Goal: Task Accomplishment & Management: Use online tool/utility

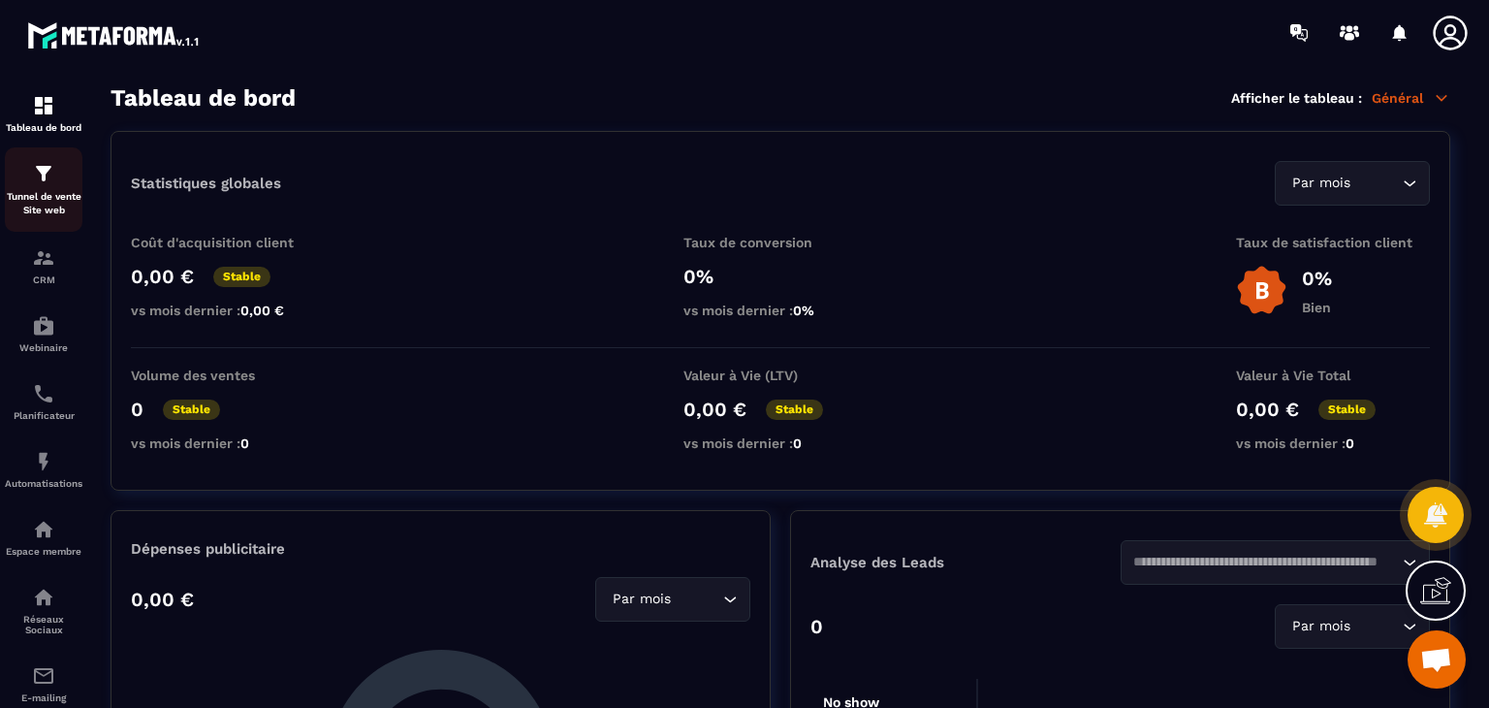
click at [47, 194] on p "Tunnel de vente Site web" at bounding box center [44, 203] width 78 height 27
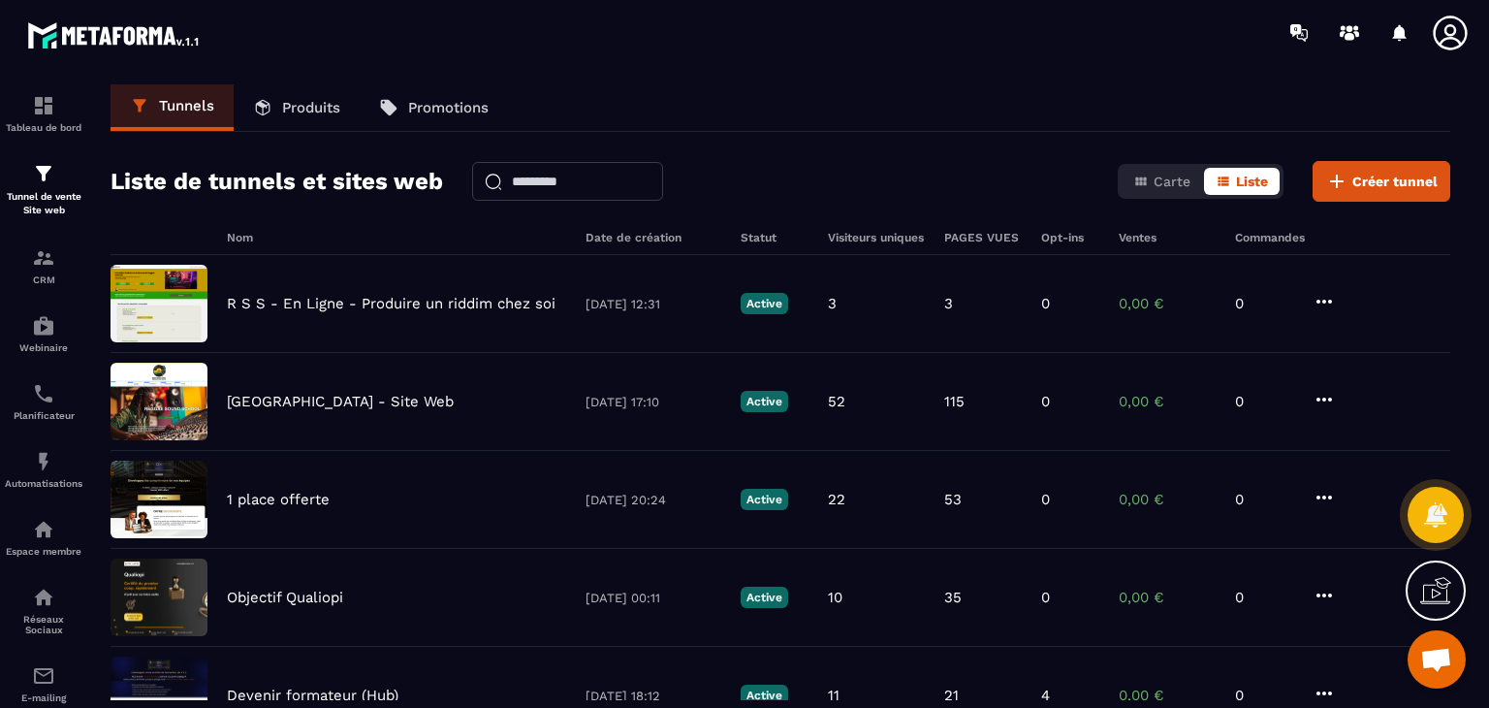
click at [1457, 27] on icon at bounding box center [1450, 33] width 39 height 39
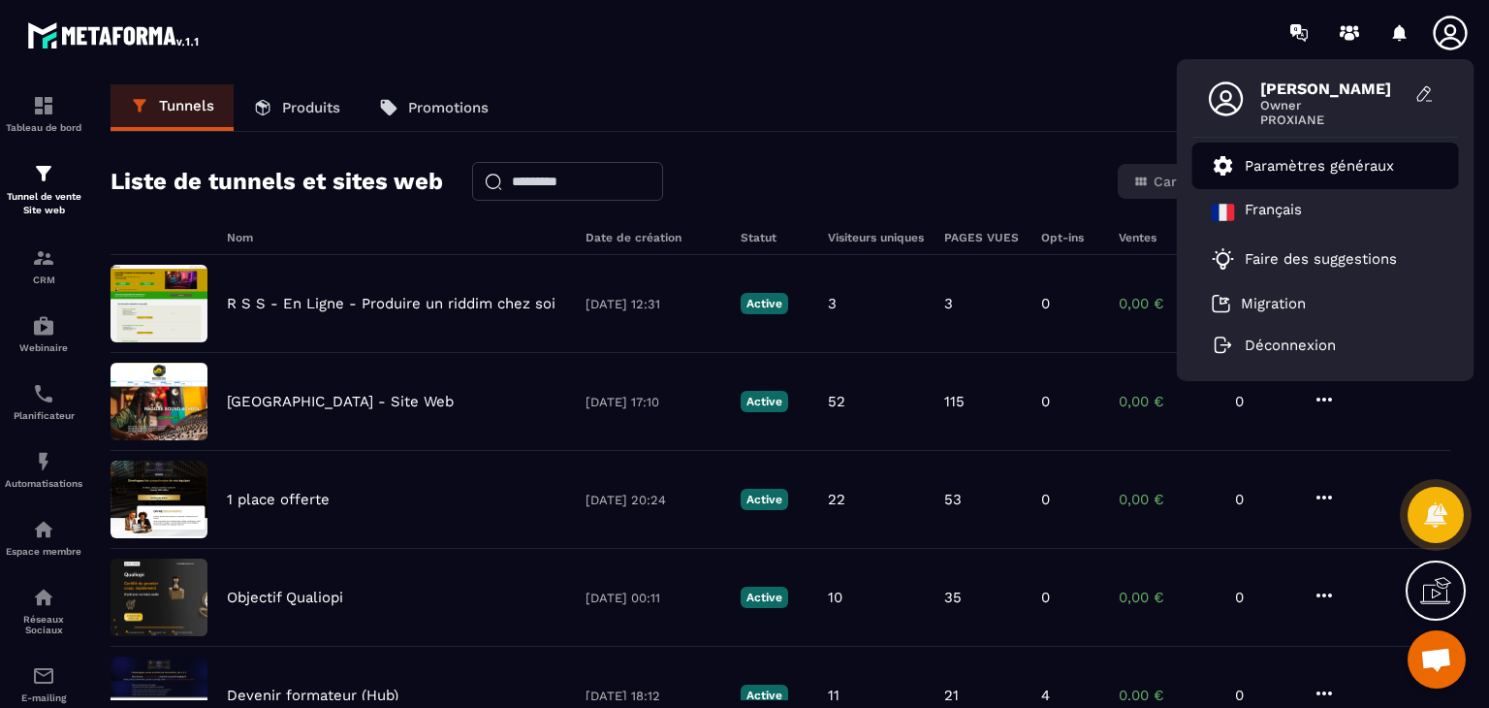
click at [1359, 164] on p "Paramètres généraux" at bounding box center [1319, 165] width 149 height 17
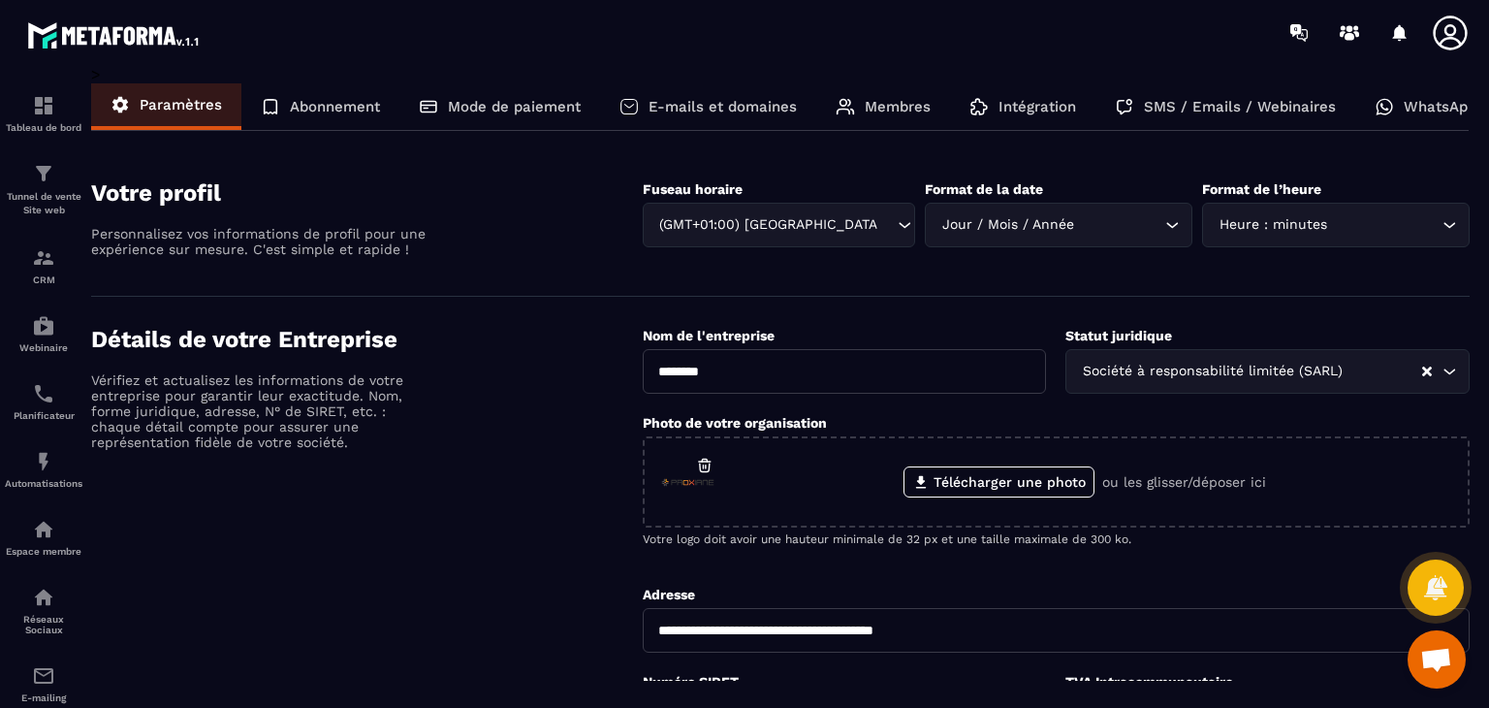
click at [755, 98] on p "E-mails et domaines" at bounding box center [723, 106] width 148 height 17
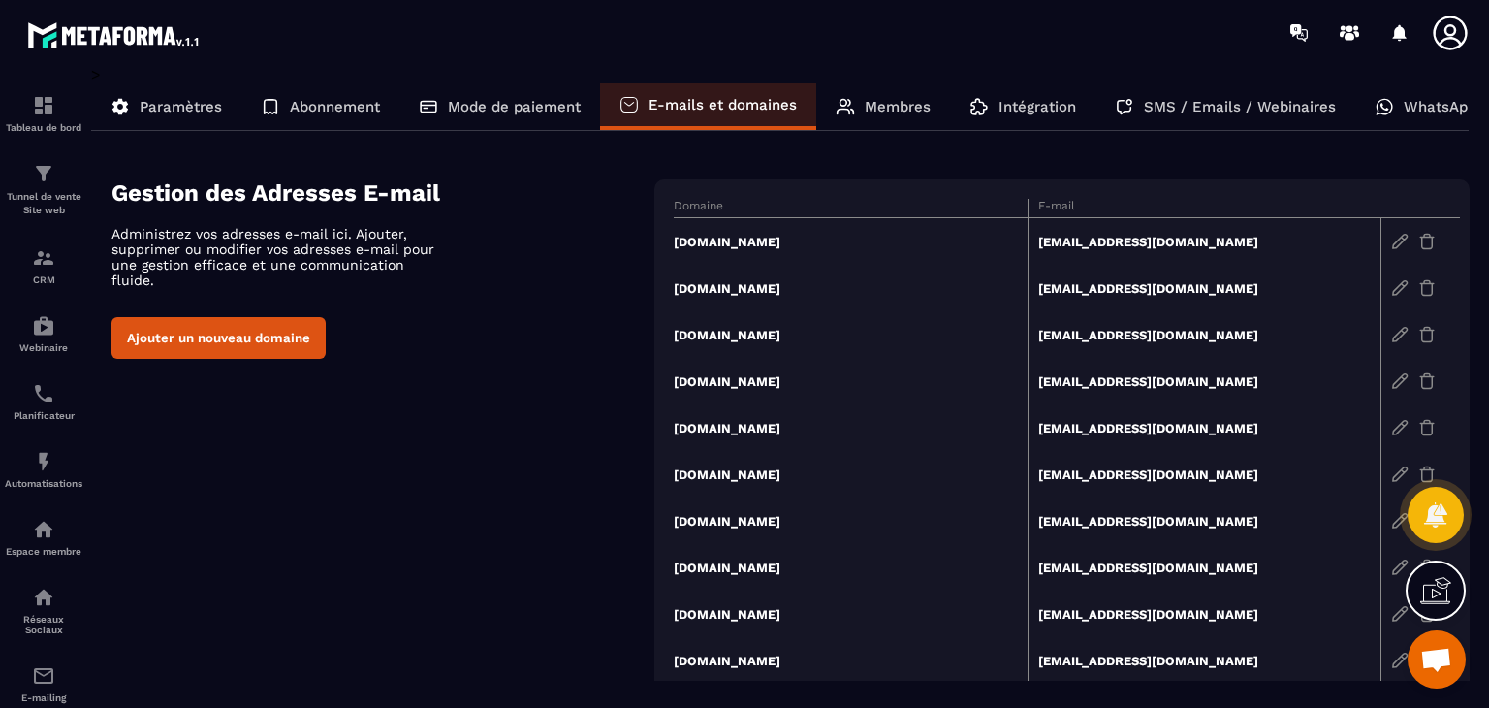
click at [275, 317] on button "Ajouter un nouveau domaine" at bounding box center [218, 338] width 214 height 42
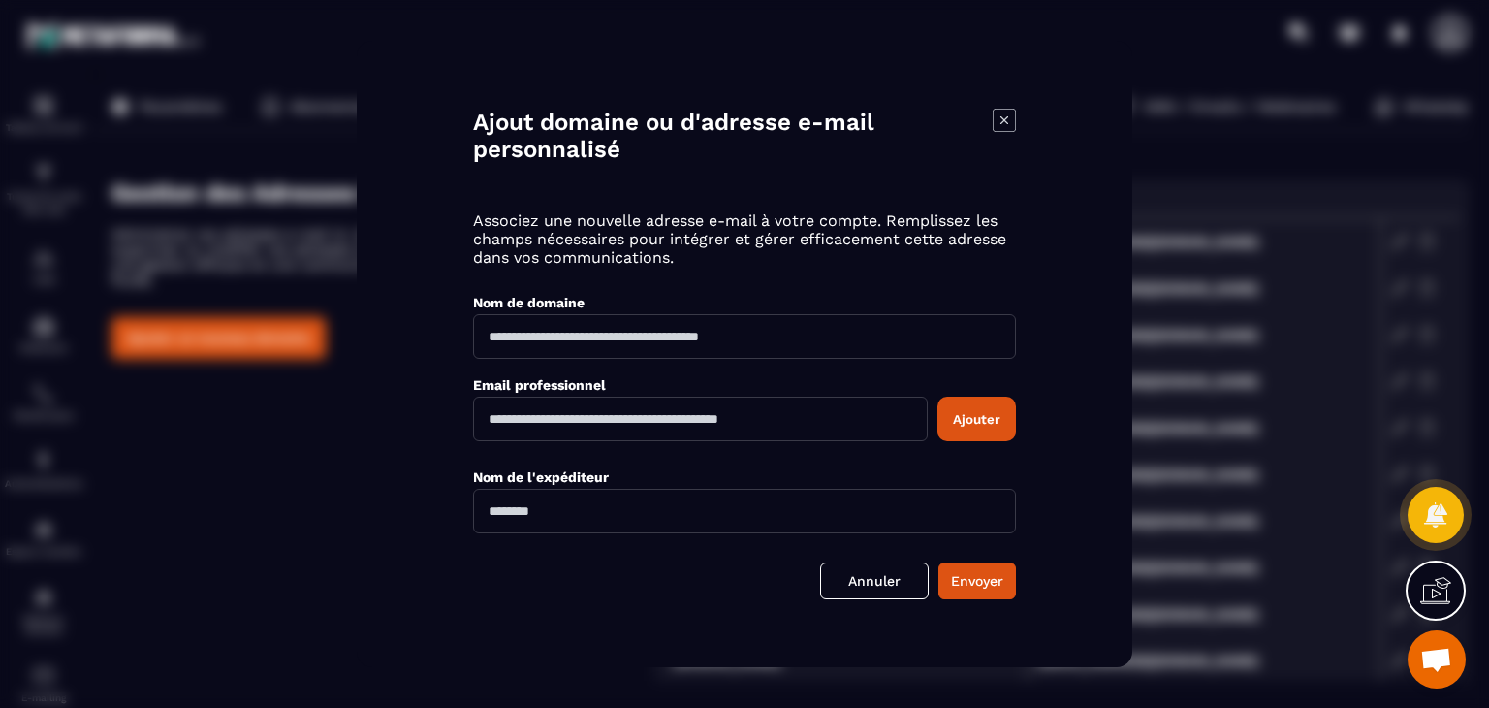
click at [560, 345] on input "Modal window" at bounding box center [744, 336] width 543 height 45
type input "**********"
click at [576, 416] on input "Modal window" at bounding box center [700, 418] width 455 height 45
type input "**********"
click at [663, 517] on input "Modal window" at bounding box center [744, 511] width 543 height 45
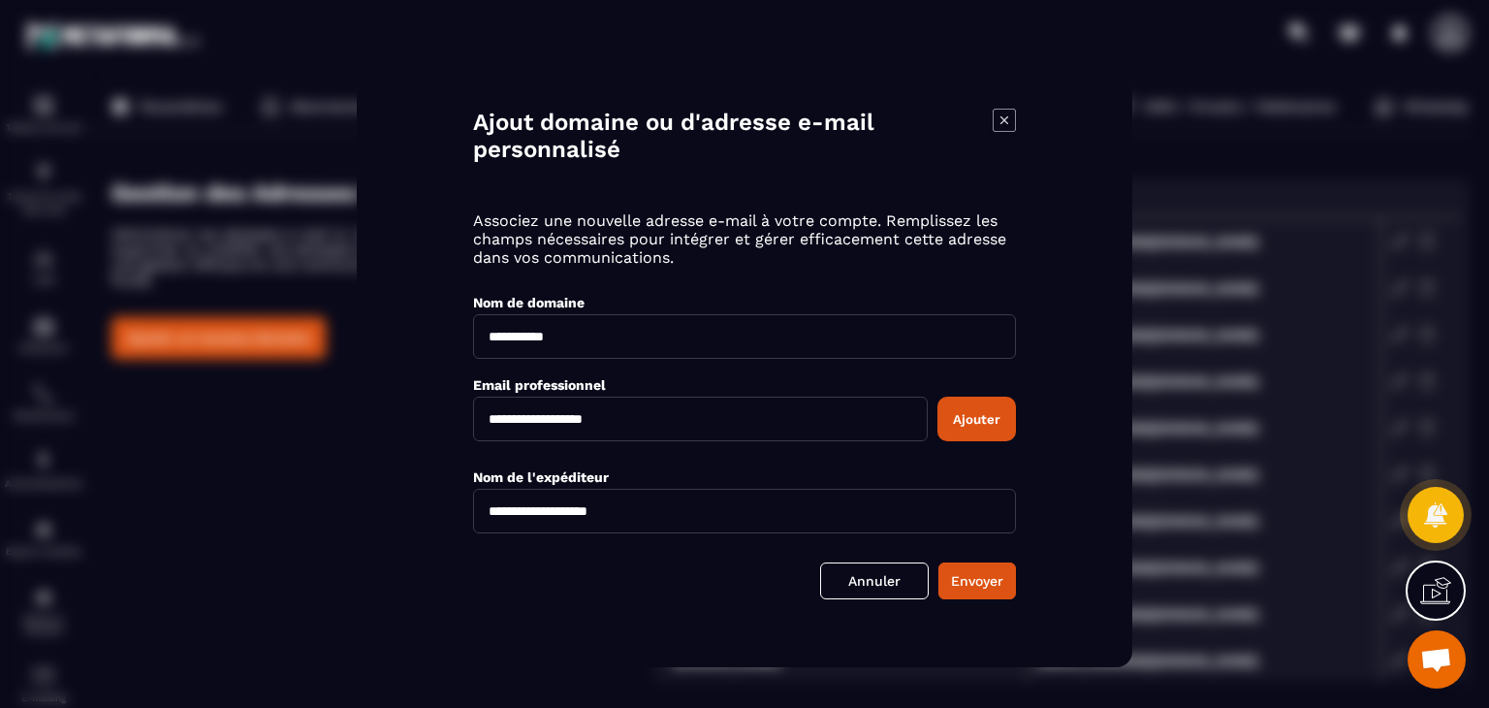
type input "**********"
click at [988, 416] on button "Ajouter" at bounding box center [976, 418] width 79 height 45
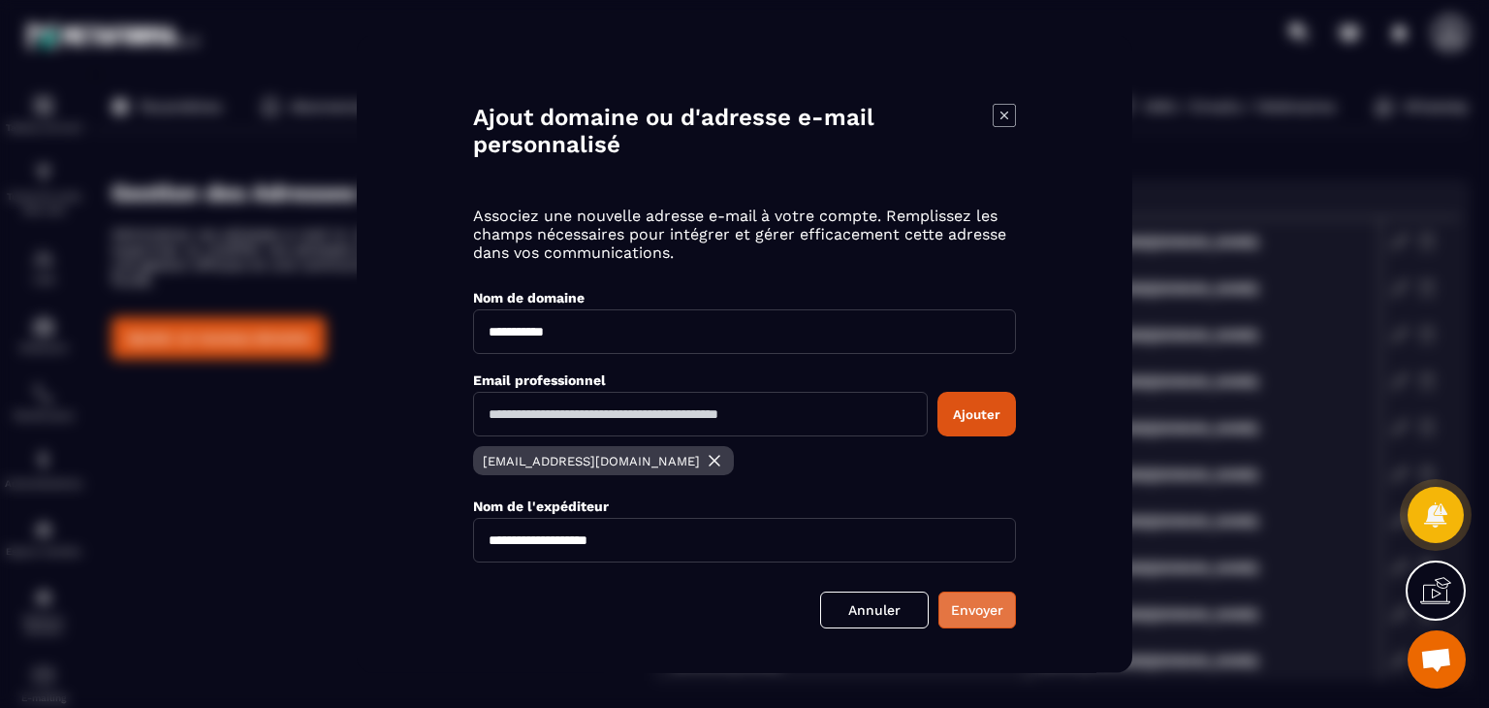
click at [970, 615] on button "Envoyer" at bounding box center [977, 609] width 78 height 37
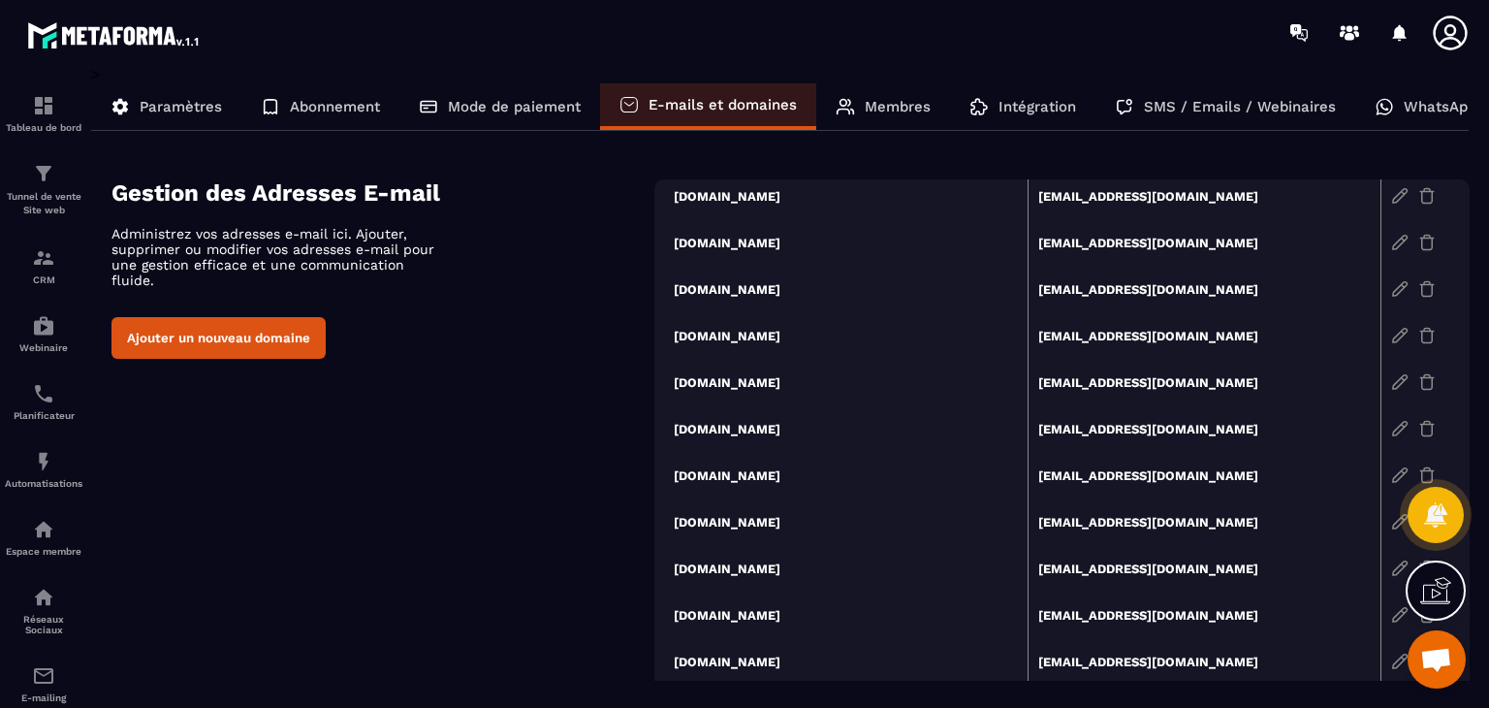
scroll to position [219, 0]
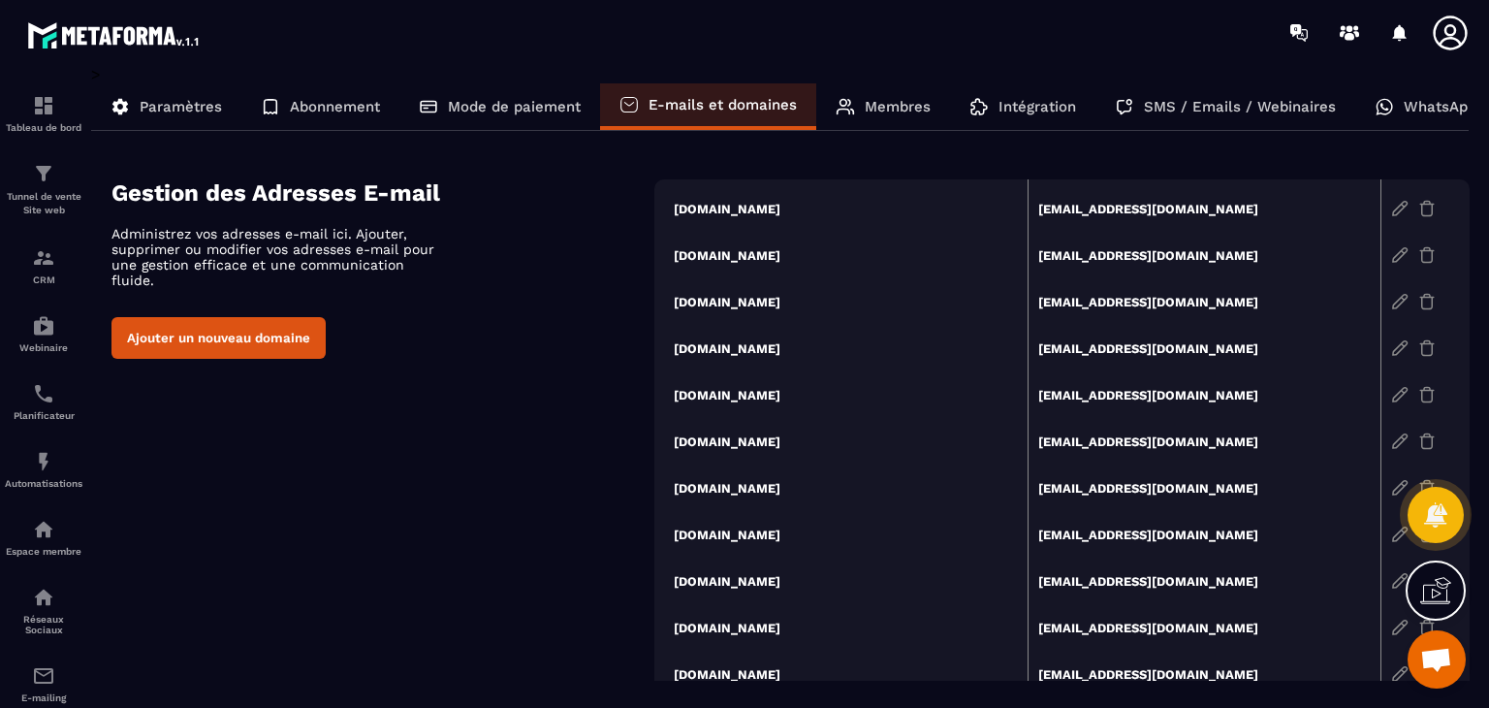
click at [722, 583] on td "[DOMAIN_NAME]" at bounding box center [851, 580] width 354 height 47
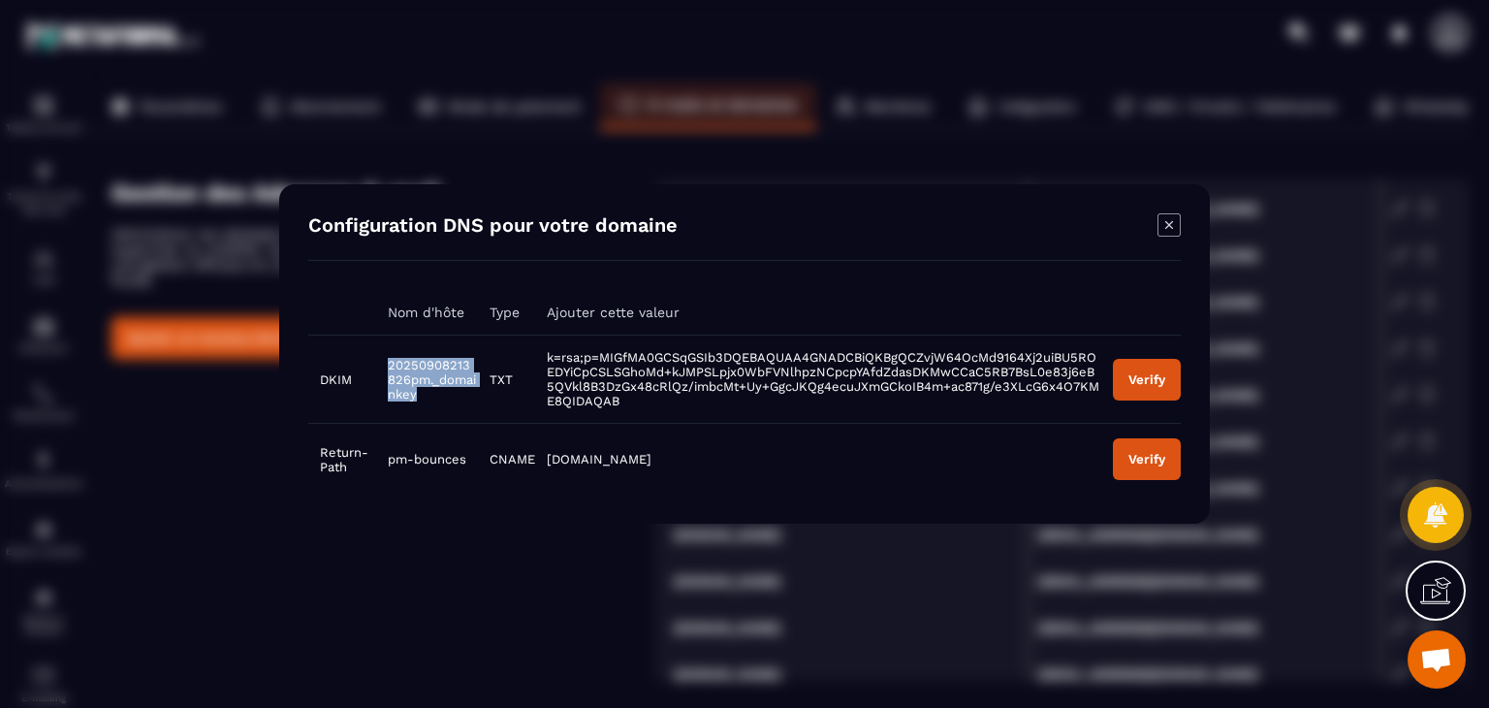
drag, startPoint x: 424, startPoint y: 397, endPoint x: 386, endPoint y: 366, distance: 48.9
click at [386, 366] on td "20250908213826pm._domainkey" at bounding box center [426, 379] width 101 height 88
copy span "20250908213826pm._domainkey"
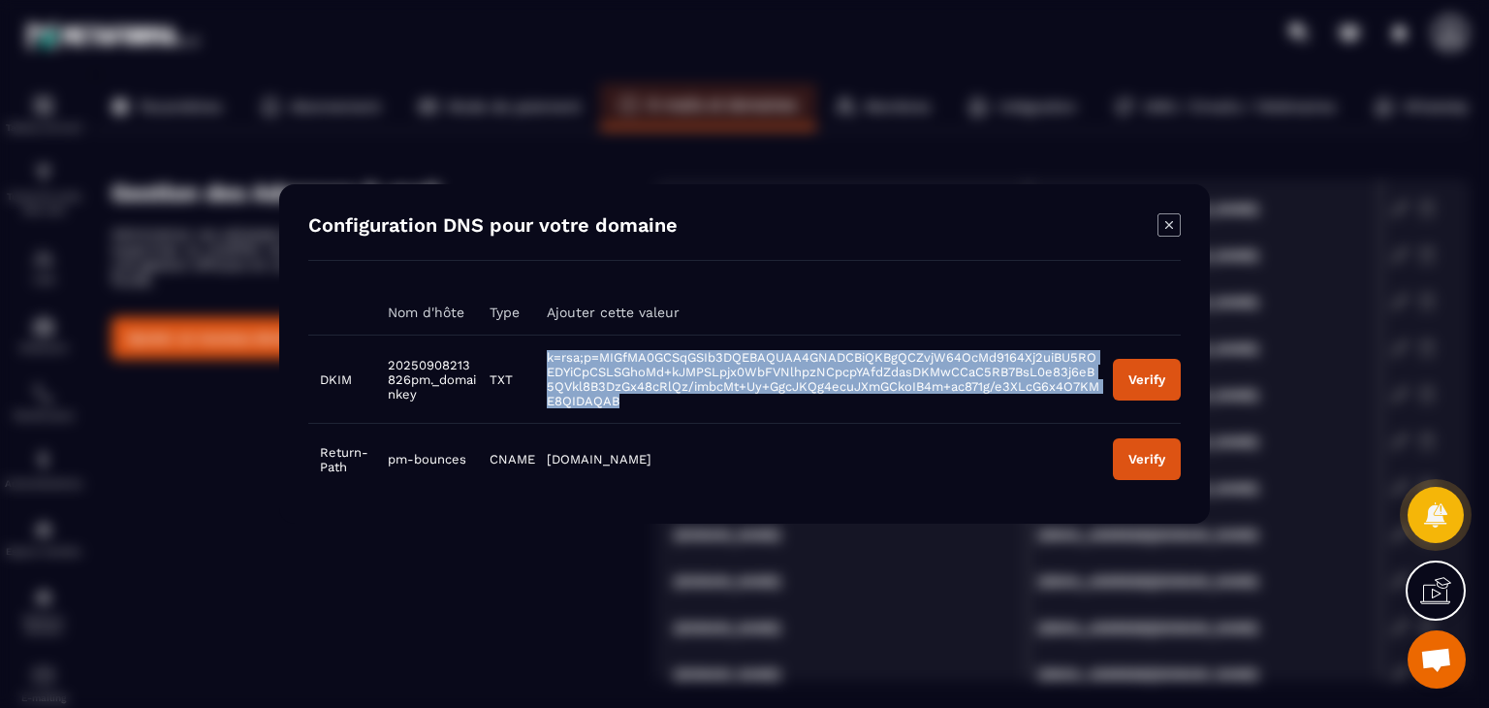
drag, startPoint x: 634, startPoint y: 400, endPoint x: 538, endPoint y: 350, distance: 108.4
click at [538, 350] on td "k=rsa;p=MIGfMA0GCSqGSIb3DQEBAQUAA4GNADCBiQKBgQCZvjW64OcMd9164Xj2uiBU5ROEDYiCpCS…" at bounding box center [818, 379] width 566 height 88
copy span "k=rsa;p=MIGfMA0GCSqGSIb3DQEBAQUAA4GNADCBiQKBgQCZvjW64OcMd9164Xj2uiBU5ROEDYiCpCS…"
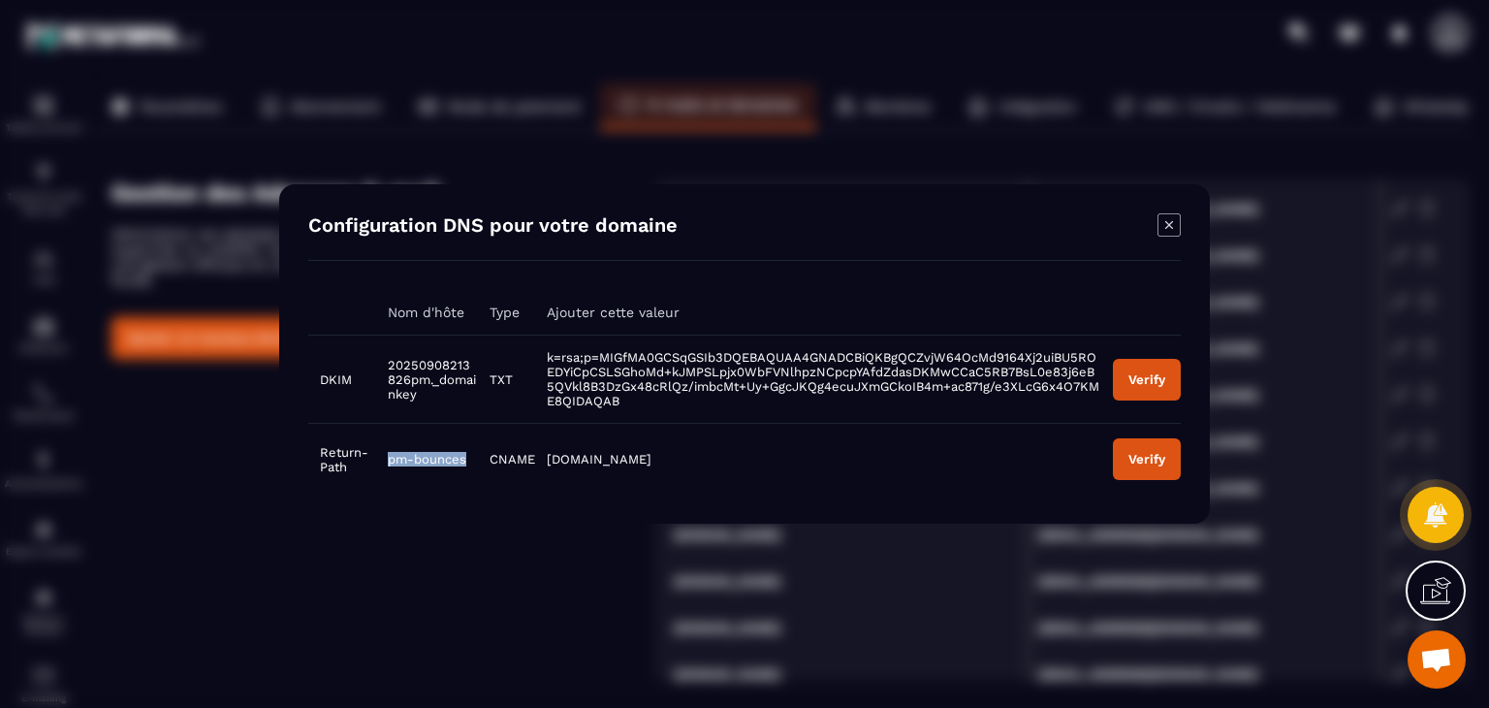
drag, startPoint x: 469, startPoint y: 456, endPoint x: 388, endPoint y: 459, distance: 81.5
click at [388, 459] on td "pm-bounces" at bounding box center [426, 460] width 101 height 72
copy span "pm-bounces"
drag, startPoint x: 639, startPoint y: 459, endPoint x: 545, endPoint y: 466, distance: 94.4
click at [545, 466] on td "[DOMAIN_NAME]" at bounding box center [818, 460] width 566 height 72
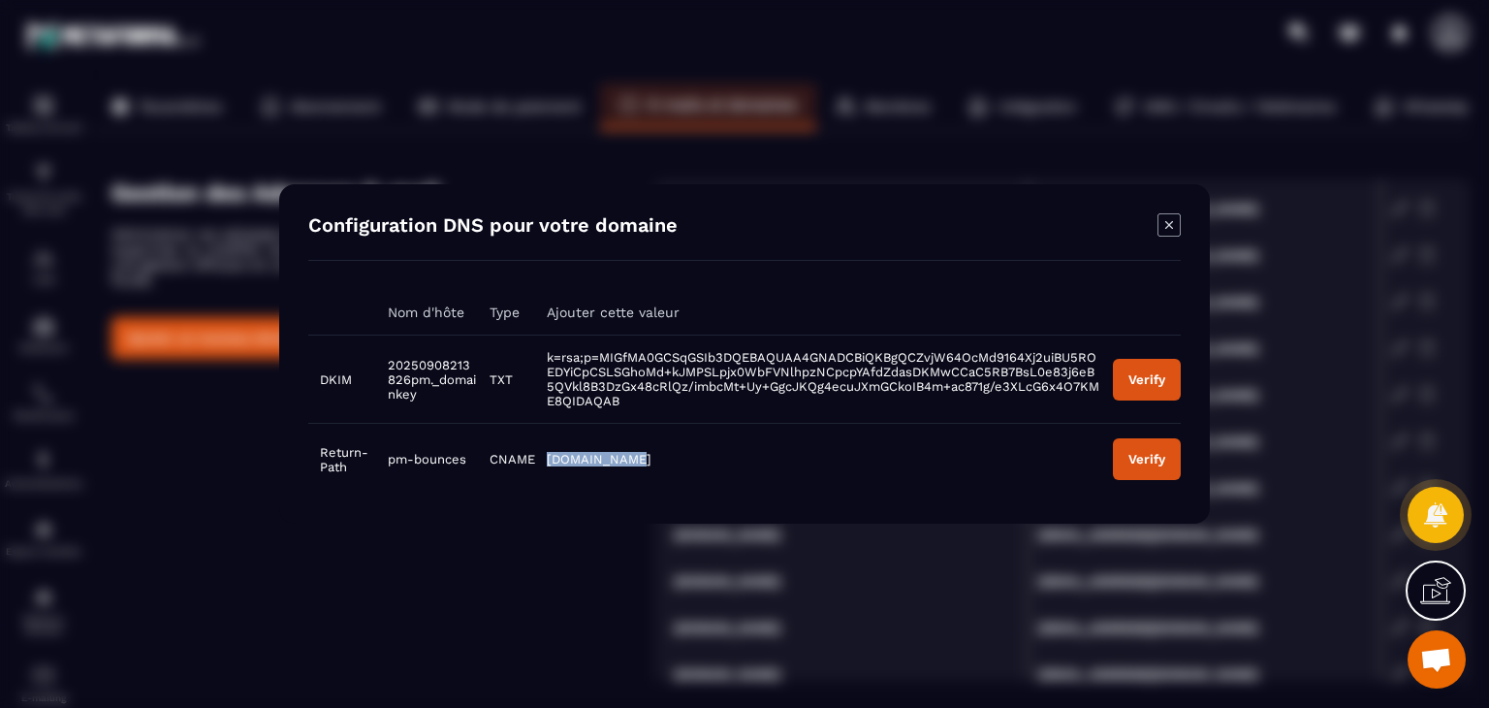
copy span "[DOMAIN_NAME]"
click at [1168, 230] on icon "Modal window" at bounding box center [1169, 224] width 23 height 23
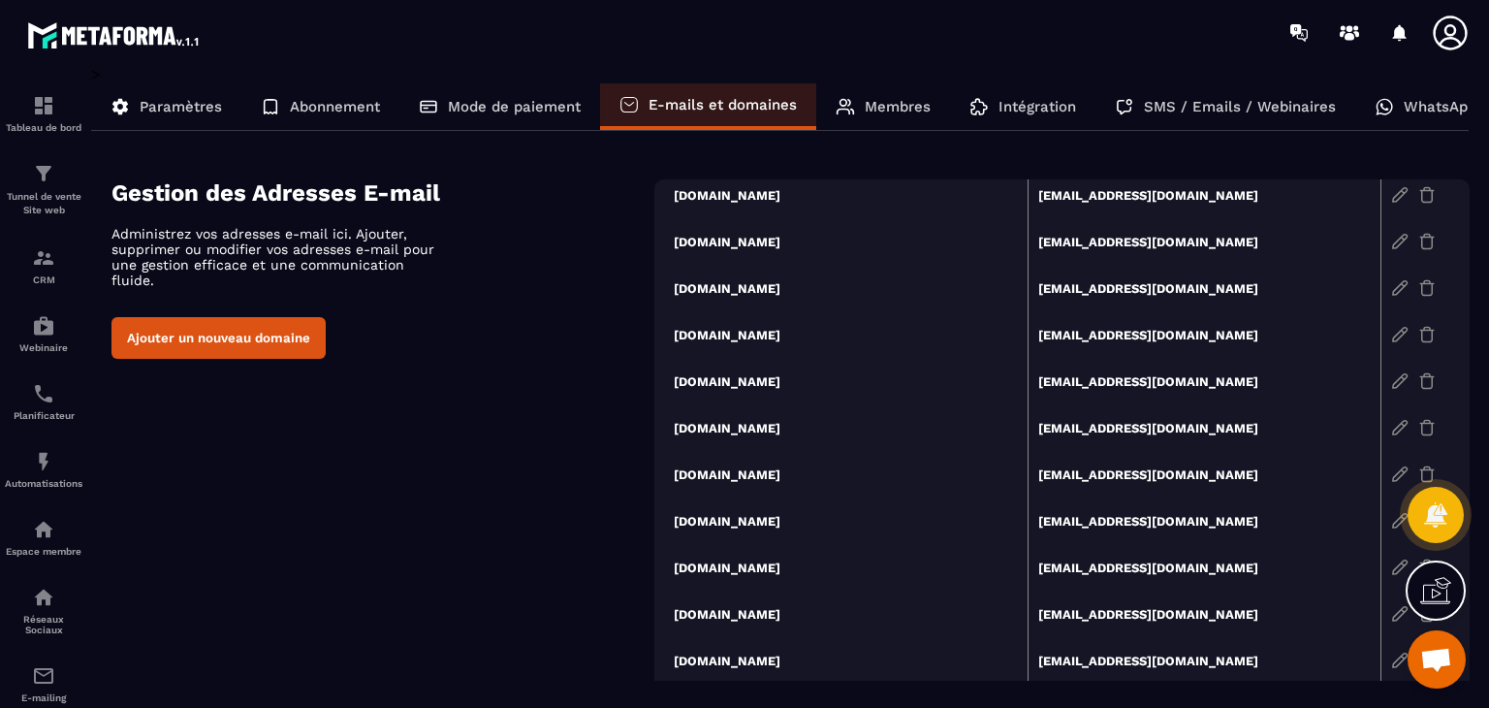
scroll to position [221, 0]
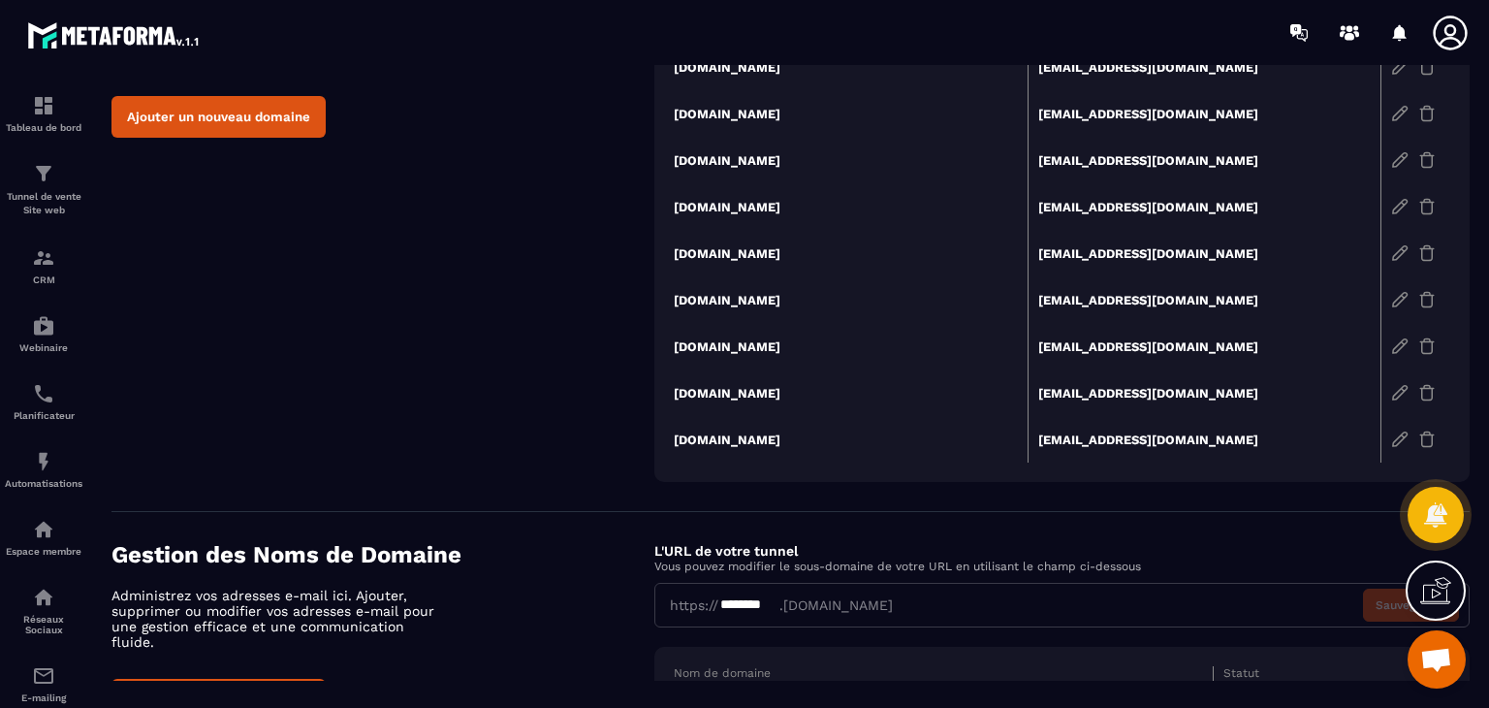
click at [720, 340] on td "[DOMAIN_NAME]" at bounding box center [851, 346] width 354 height 47
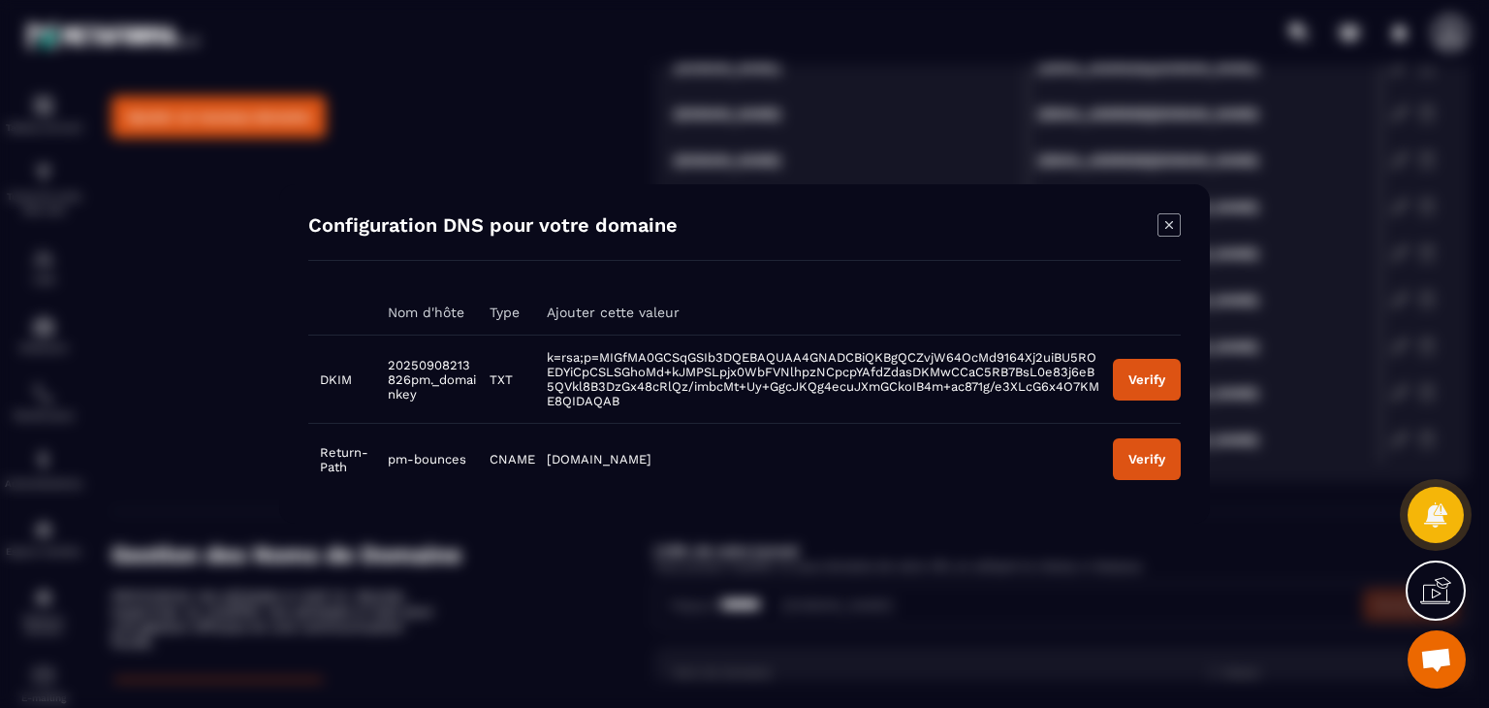
click at [1167, 227] on icon "Modal window" at bounding box center [1169, 224] width 23 height 23
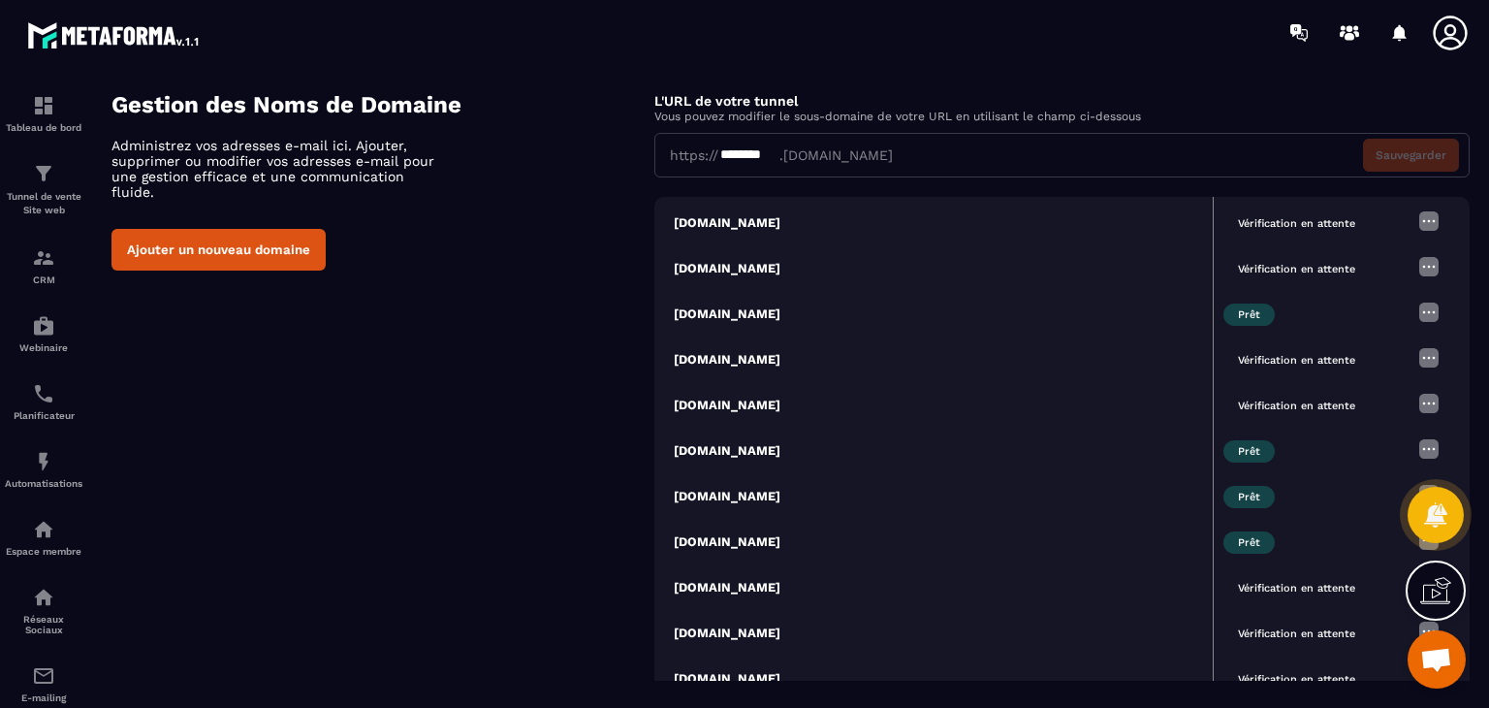
scroll to position [740, 0]
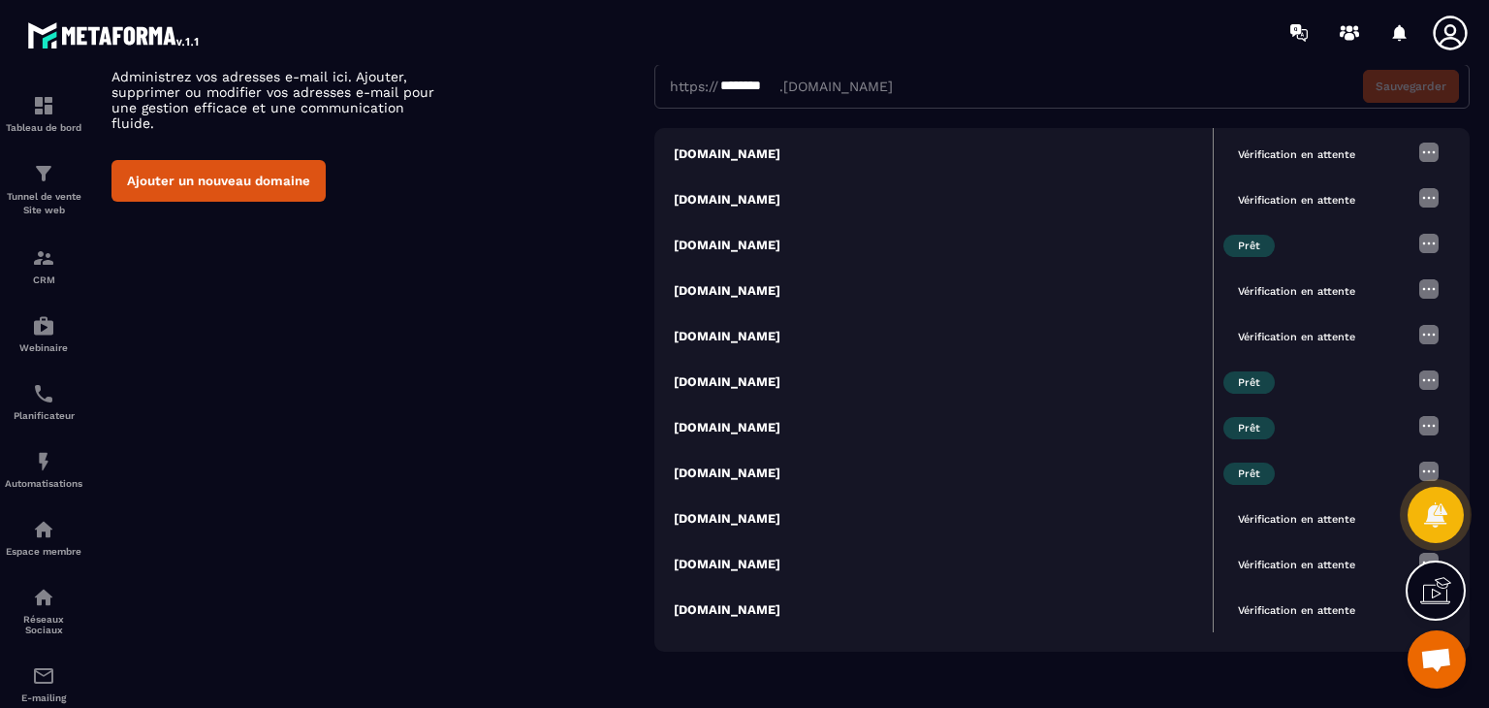
click at [1253, 514] on span "Vérification en attente" at bounding box center [1296, 519] width 146 height 22
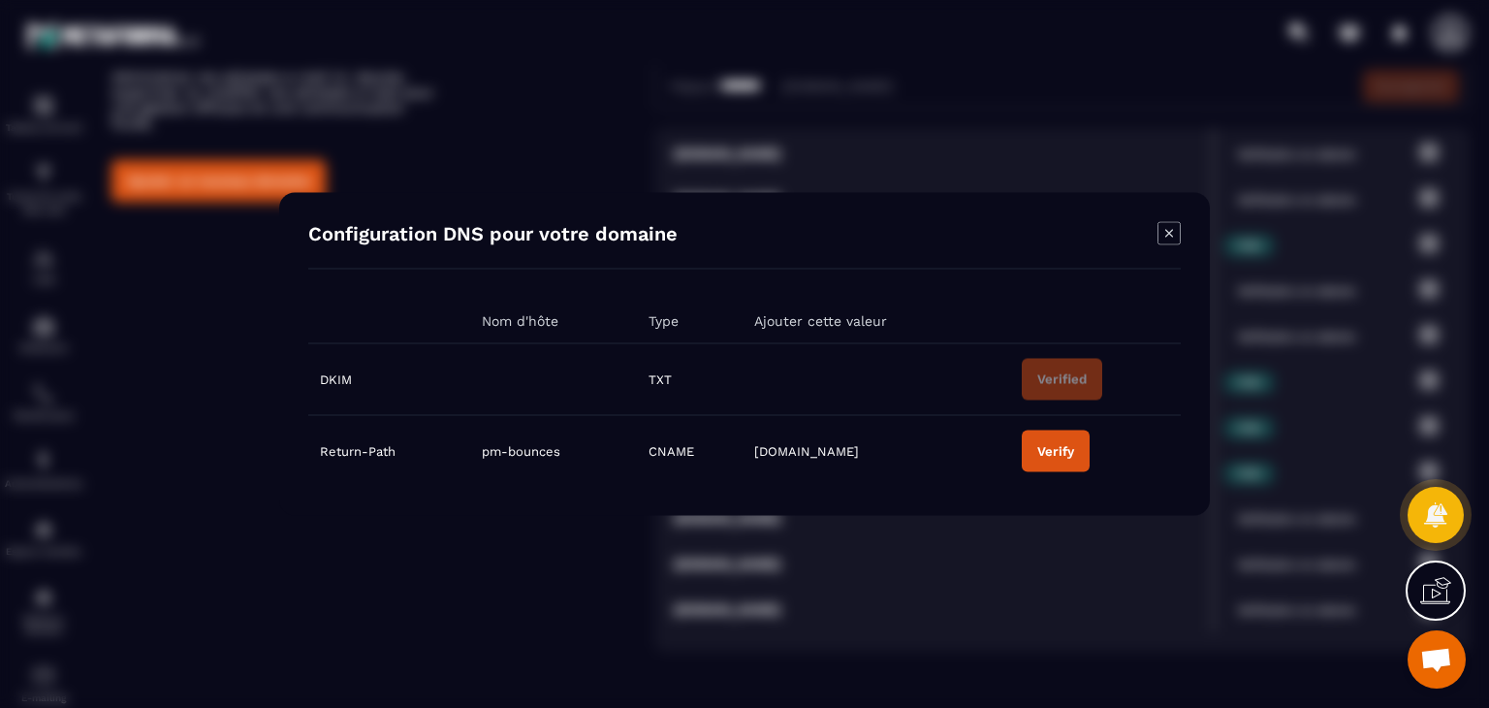
click at [1049, 434] on button "Verify" at bounding box center [1056, 451] width 68 height 42
click at [1171, 232] on icon "Modal window" at bounding box center [1169, 233] width 23 height 23
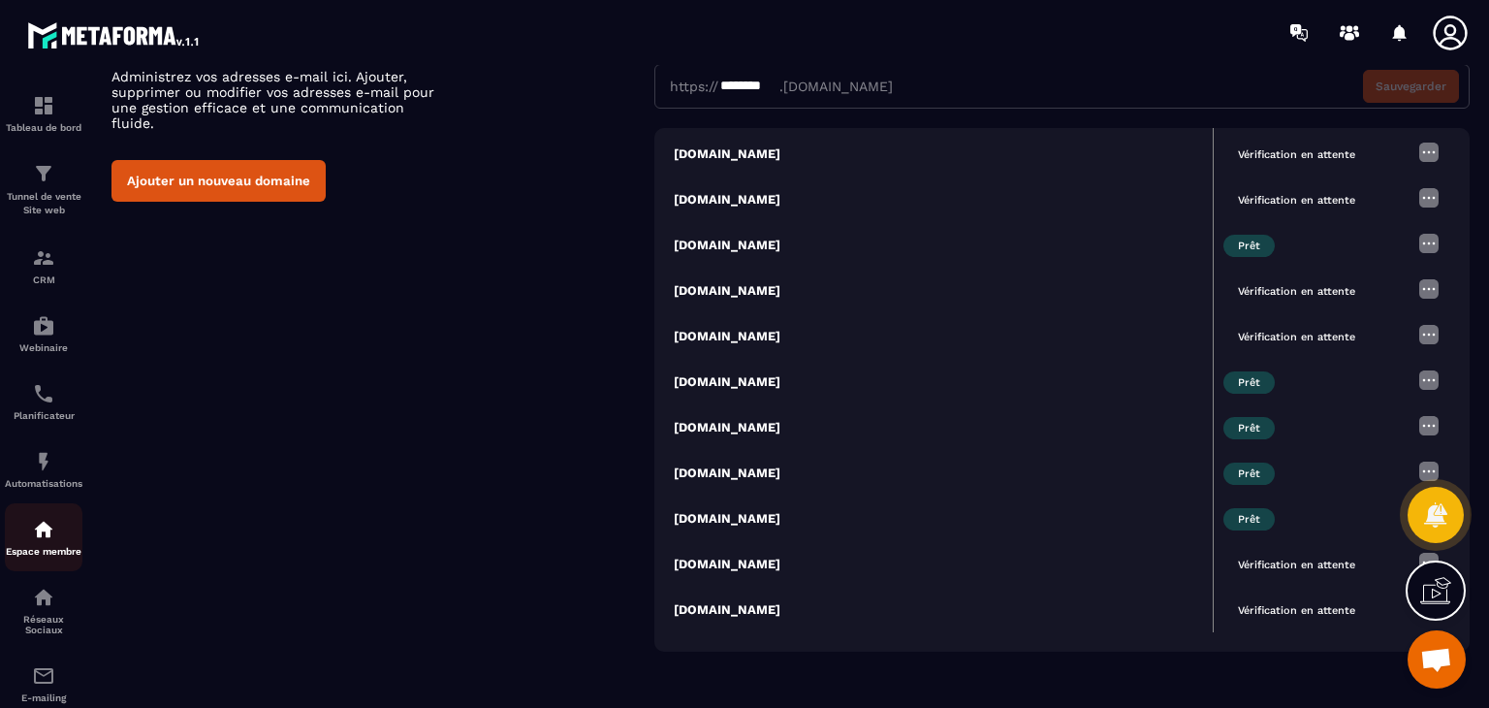
scroll to position [96, 0]
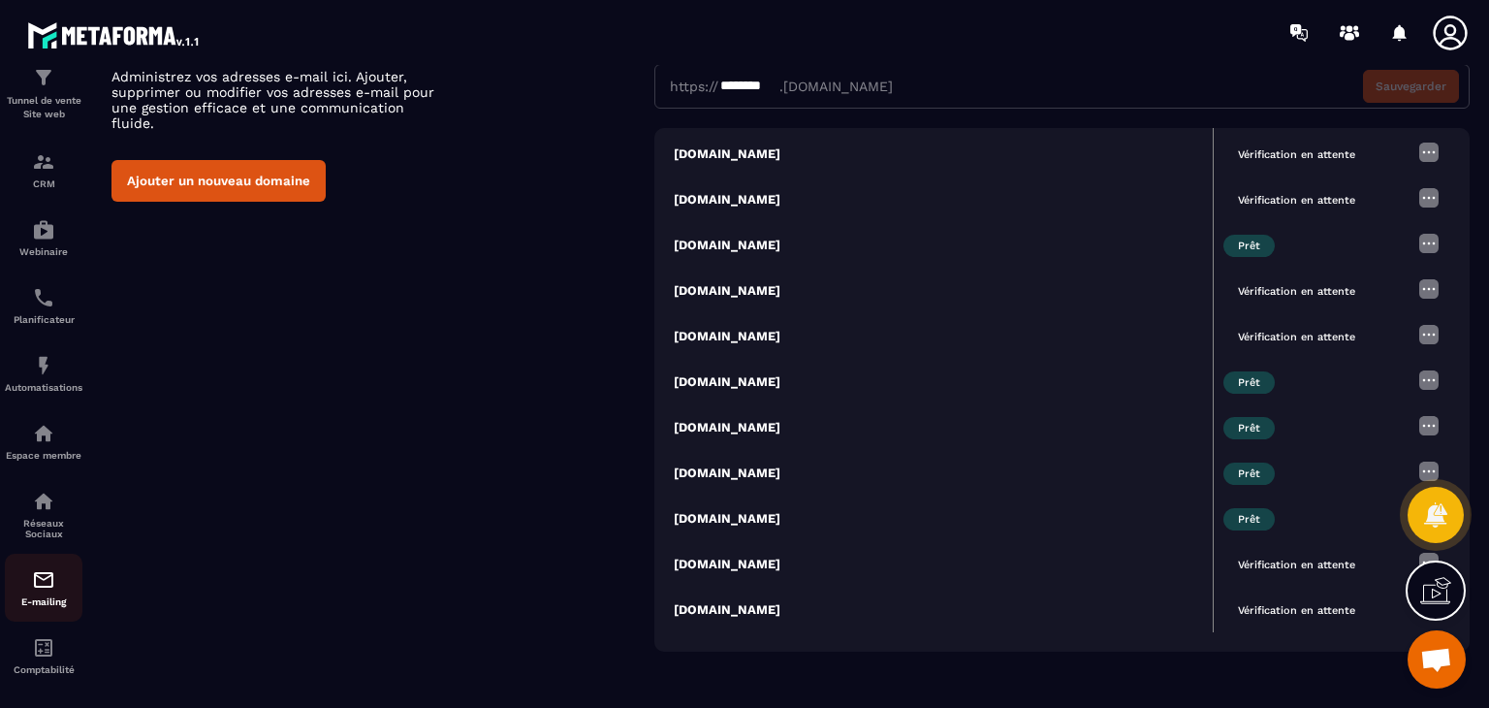
click at [40, 591] on img at bounding box center [43, 579] width 23 height 23
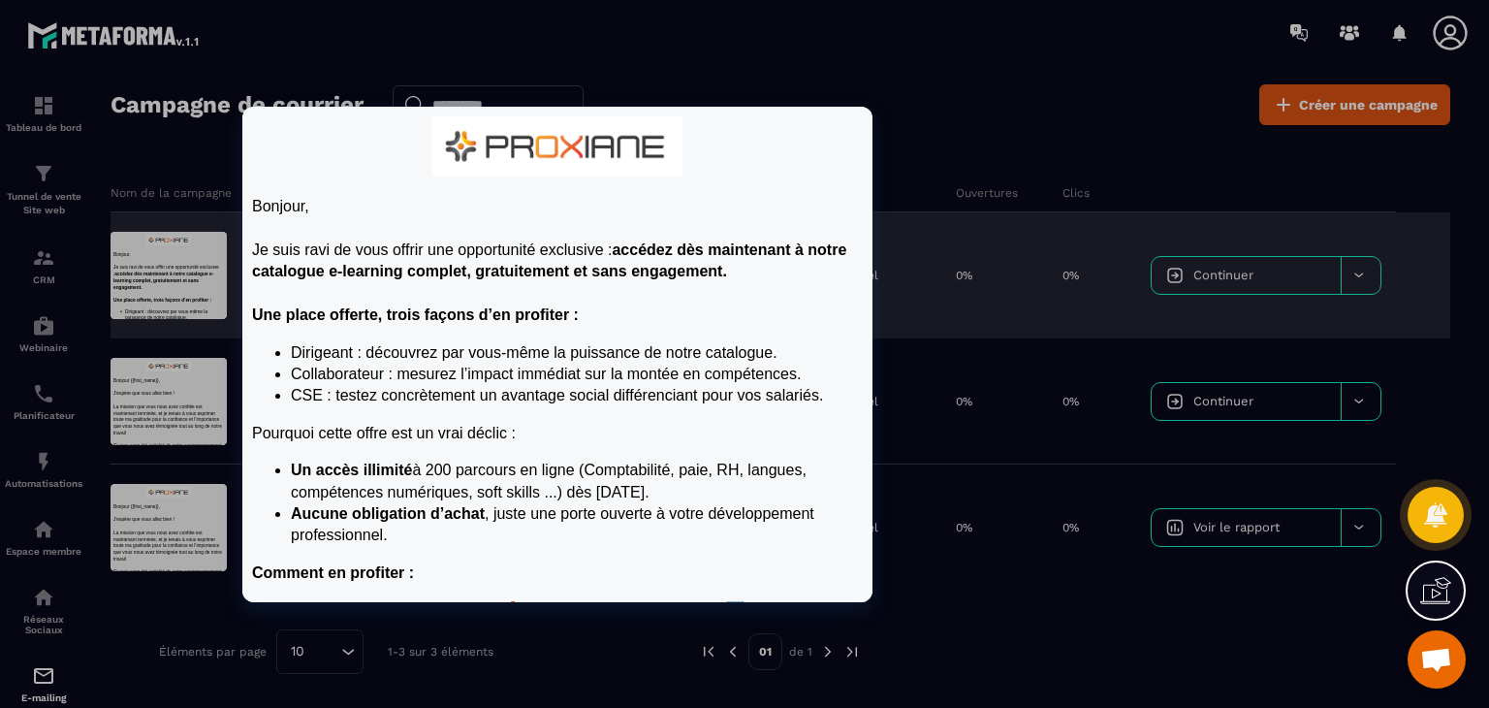
click at [198, 272] on div at bounding box center [169, 275] width 116 height 87
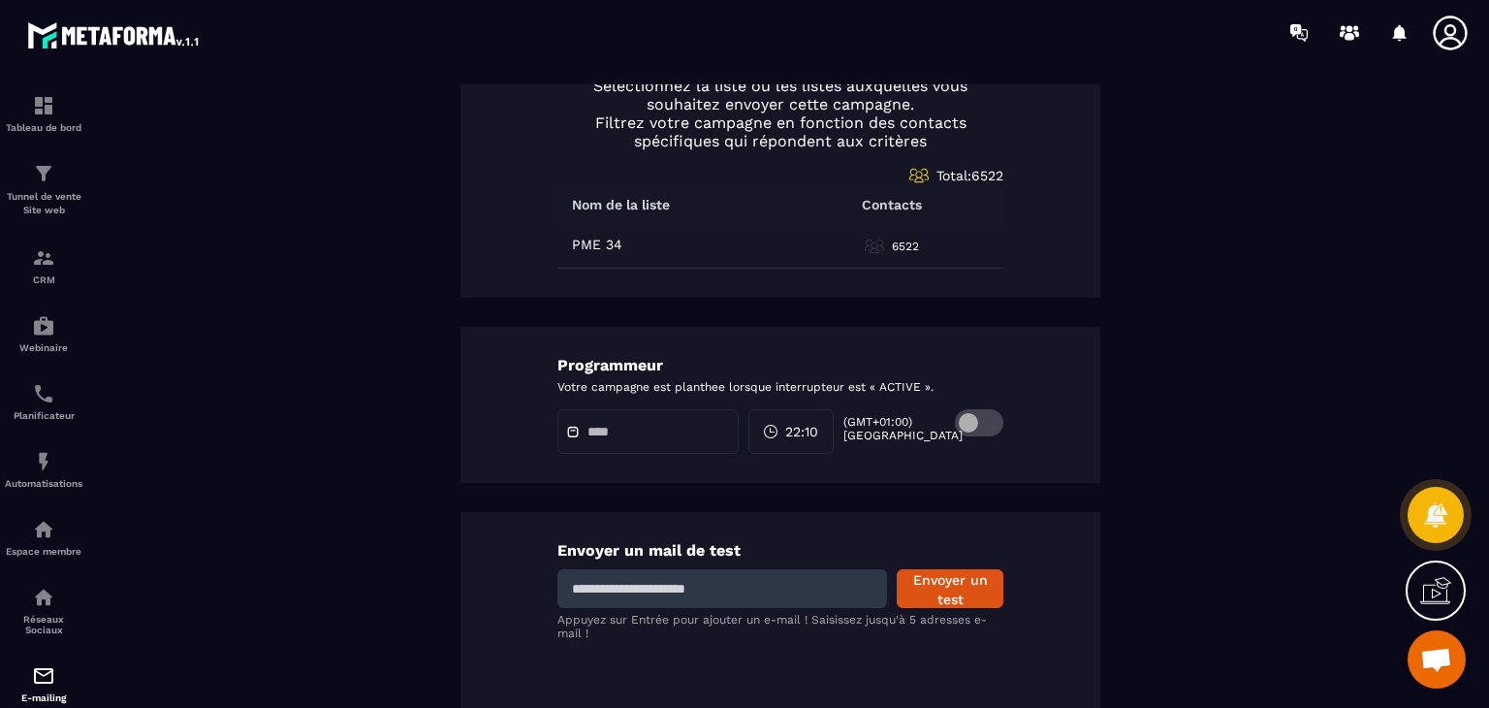
scroll to position [931, 0]
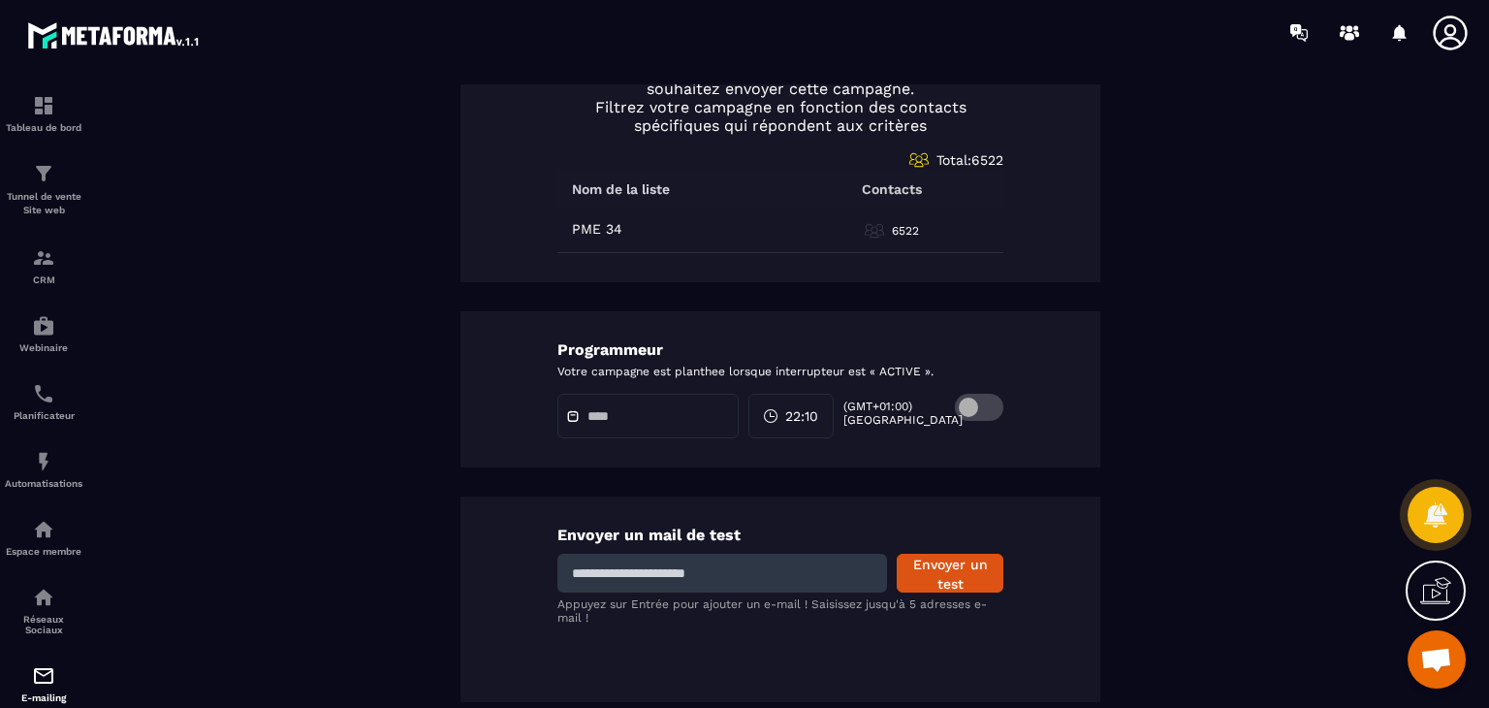
click at [776, 564] on input at bounding box center [722, 573] width 330 height 39
type input "**********"
click at [940, 567] on button "Envoyer un test" at bounding box center [950, 573] width 107 height 39
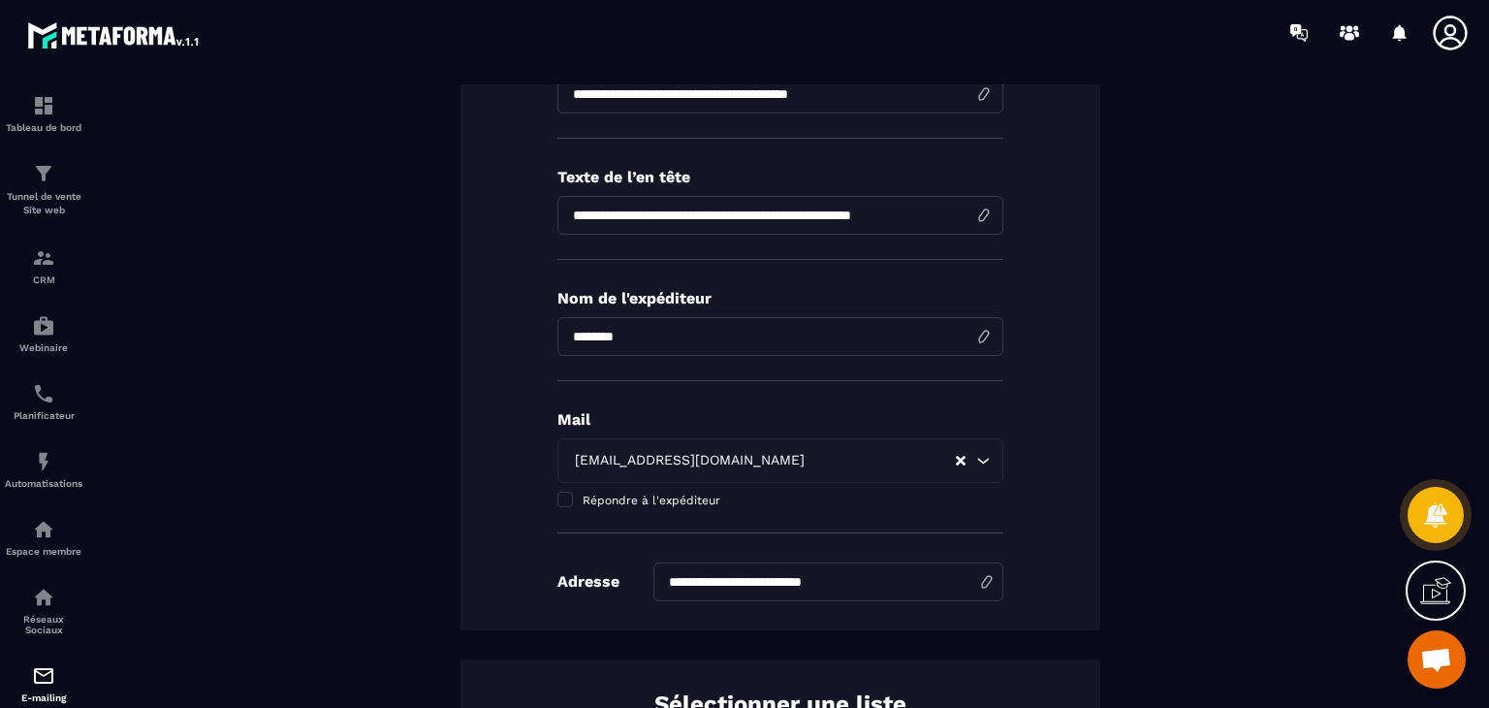
scroll to position [0, 0]
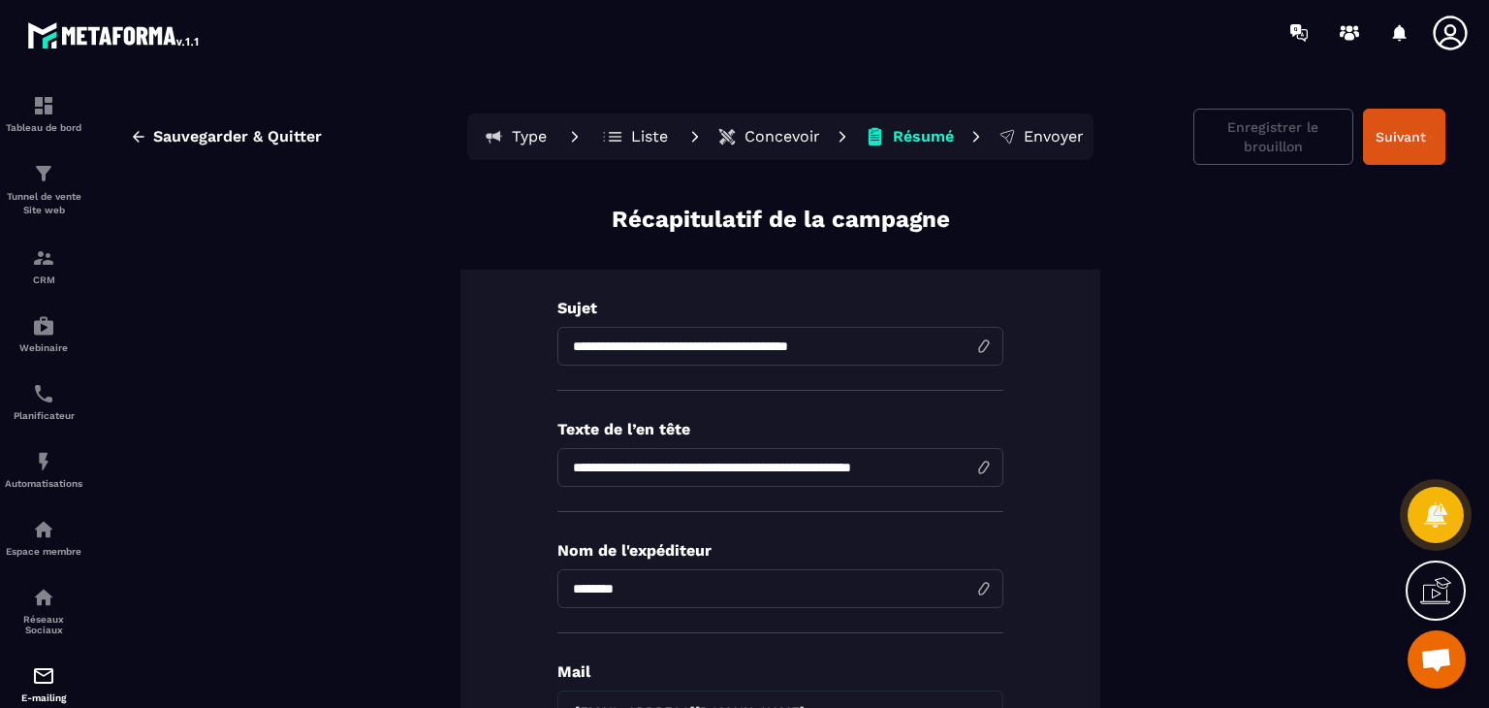
click at [759, 125] on button "Concevoir" at bounding box center [769, 136] width 114 height 39
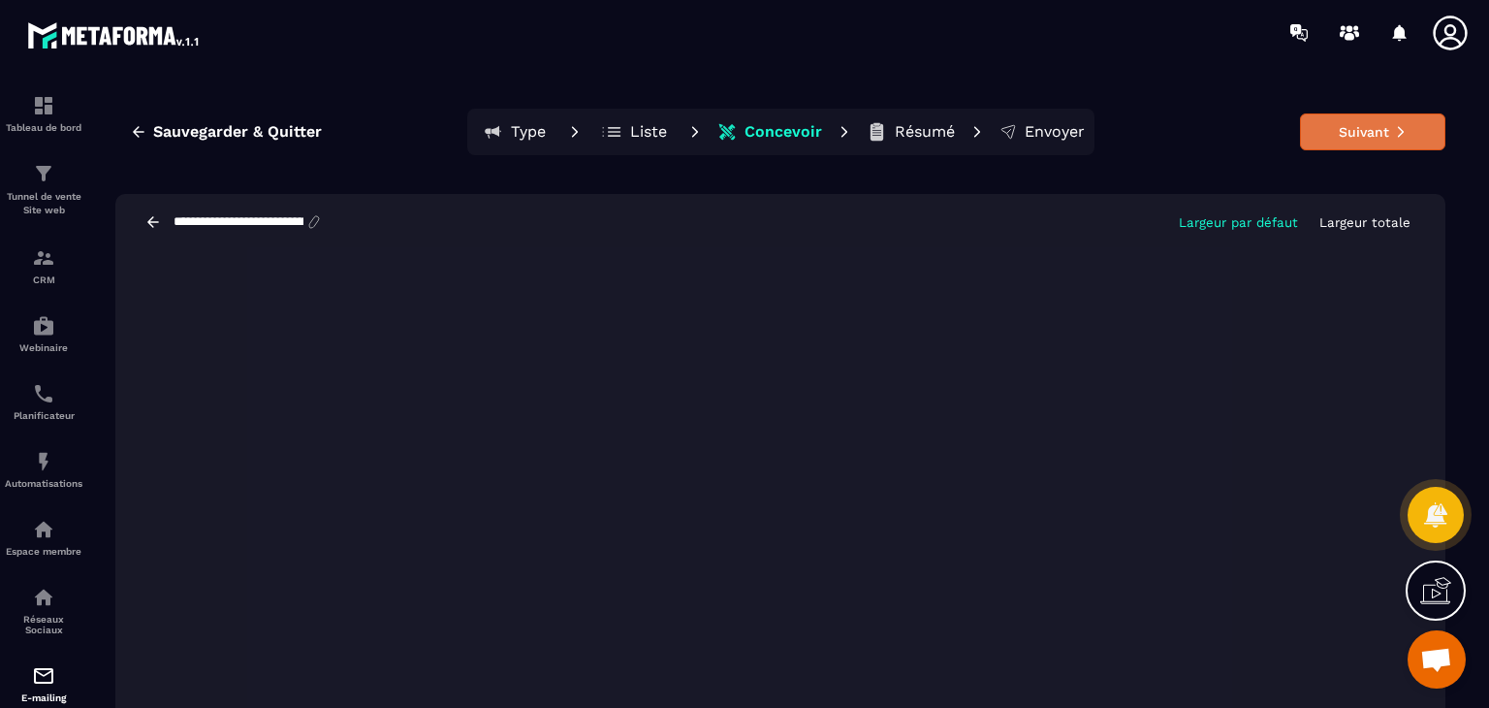
click at [1353, 137] on button "Suivant" at bounding box center [1372, 131] width 145 height 37
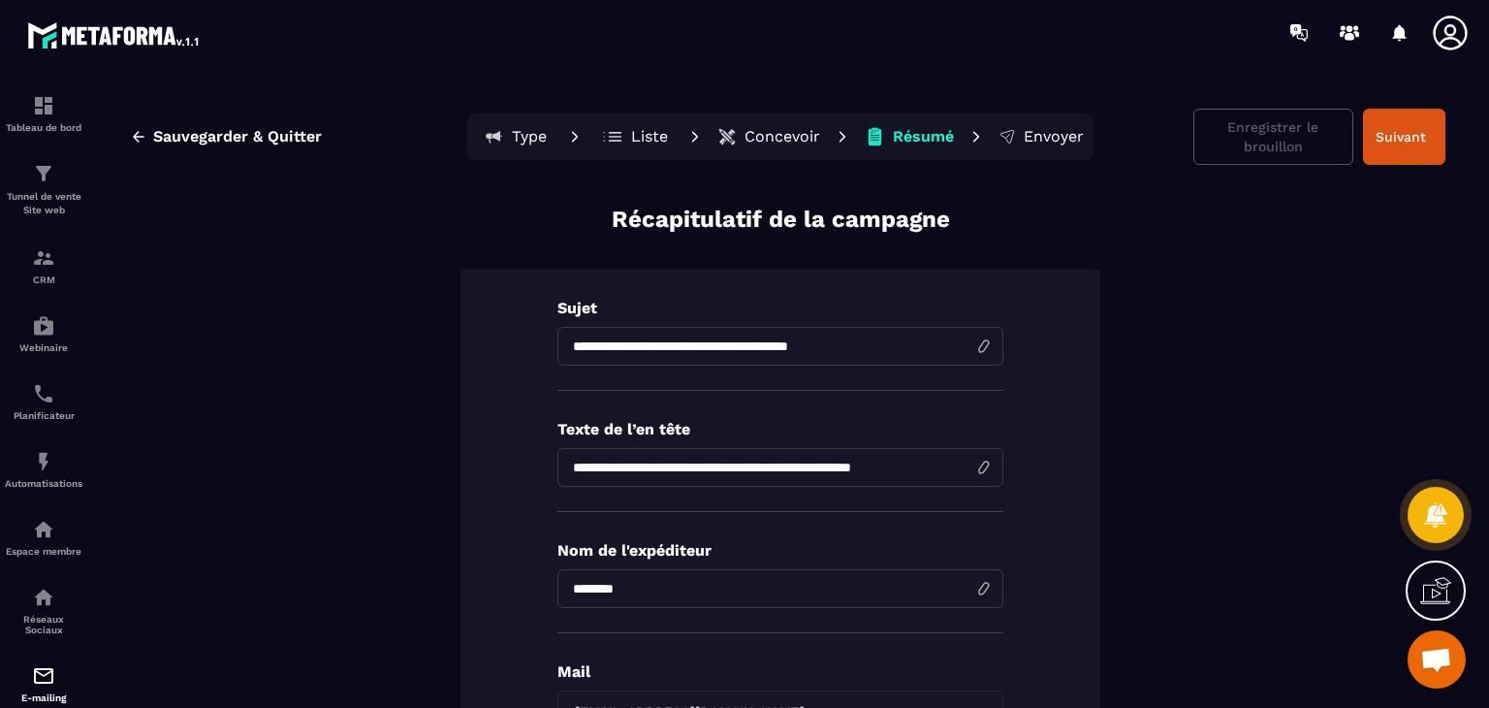
click at [774, 138] on p "Concevoir" at bounding box center [783, 136] width 76 height 19
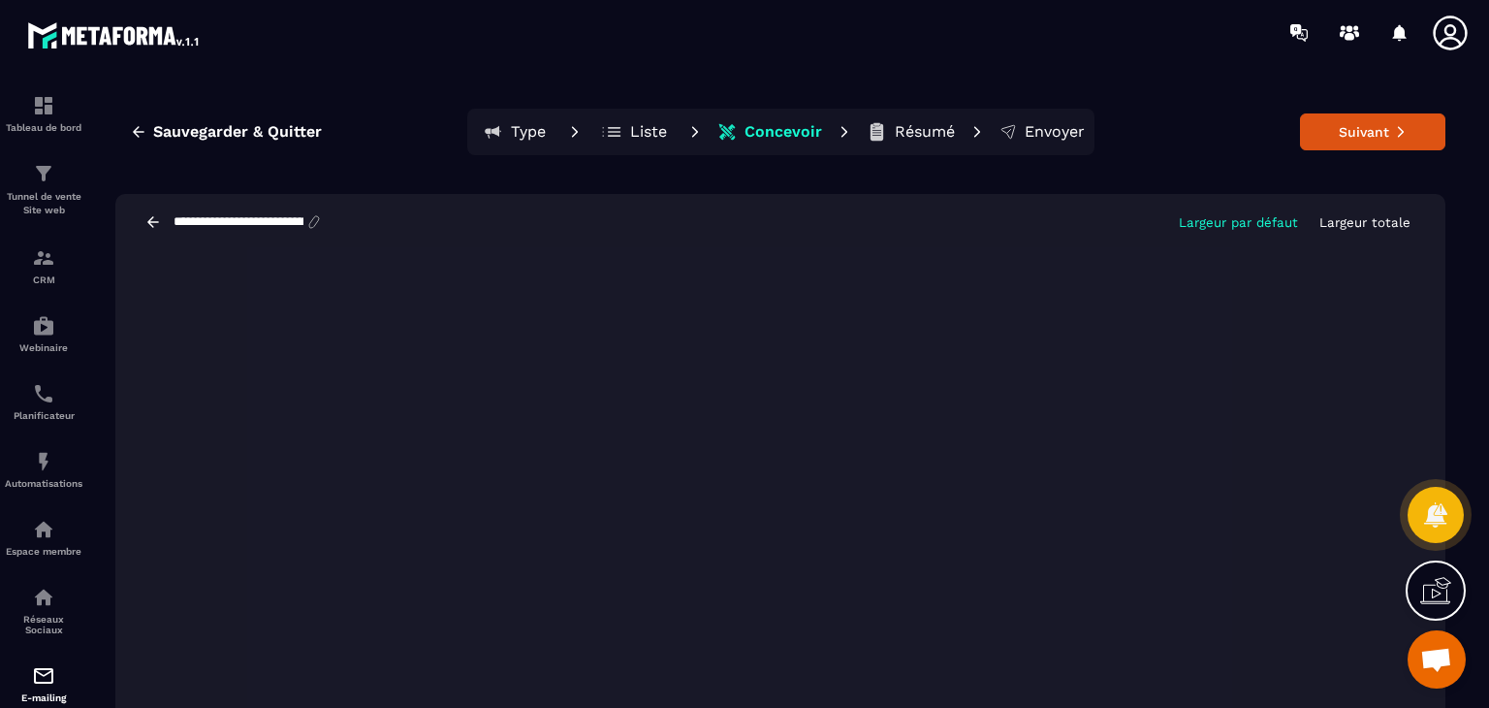
click at [513, 127] on p "Type" at bounding box center [528, 131] width 35 height 19
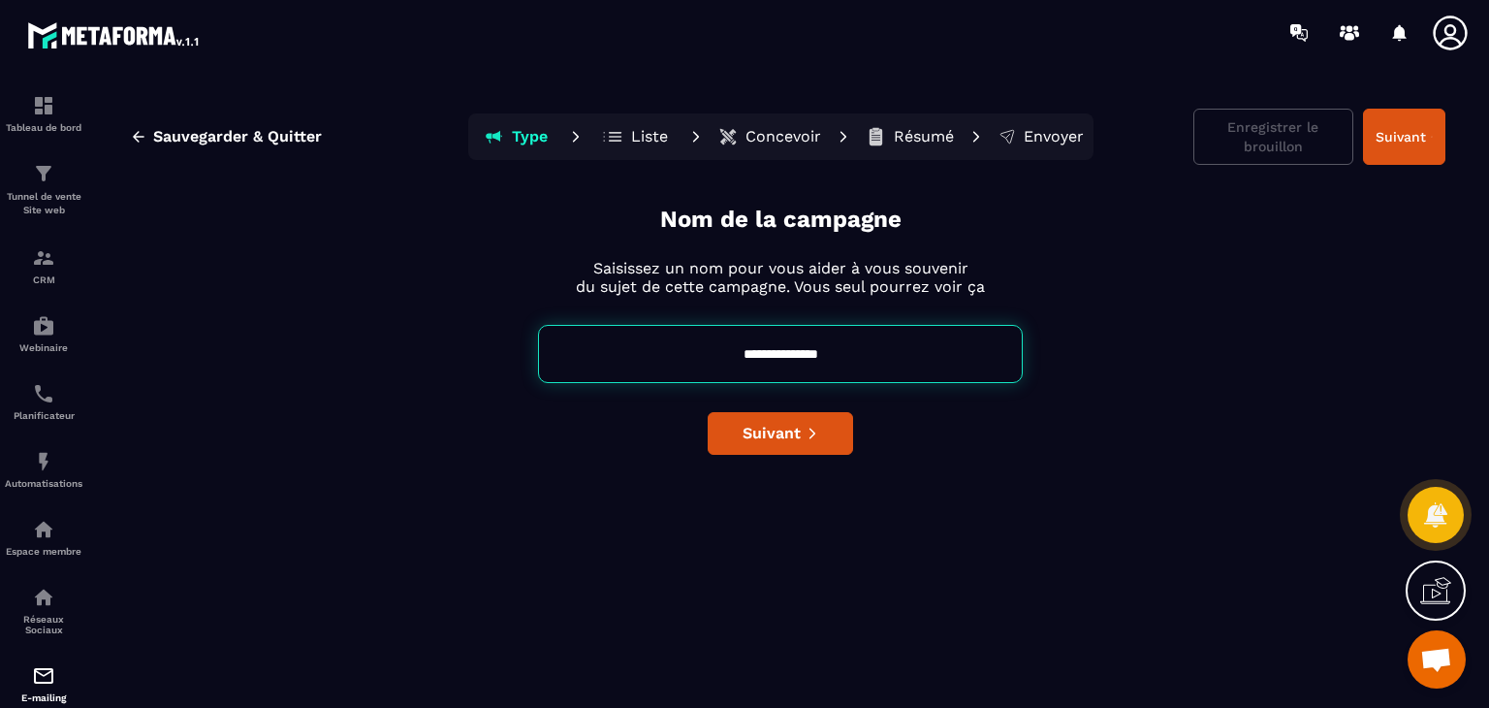
click at [613, 119] on button "Liste" at bounding box center [635, 136] width 87 height 39
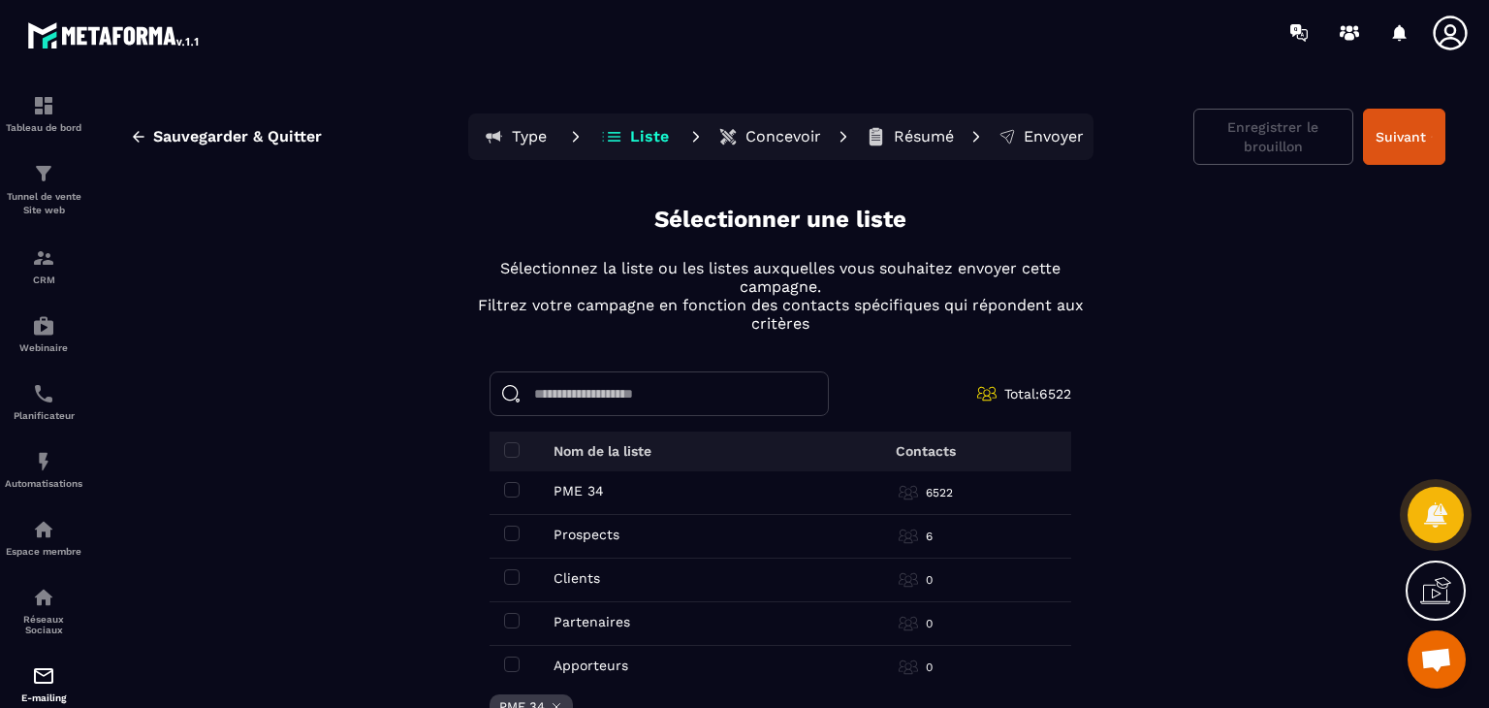
click at [760, 137] on p "Concevoir" at bounding box center [783, 136] width 76 height 19
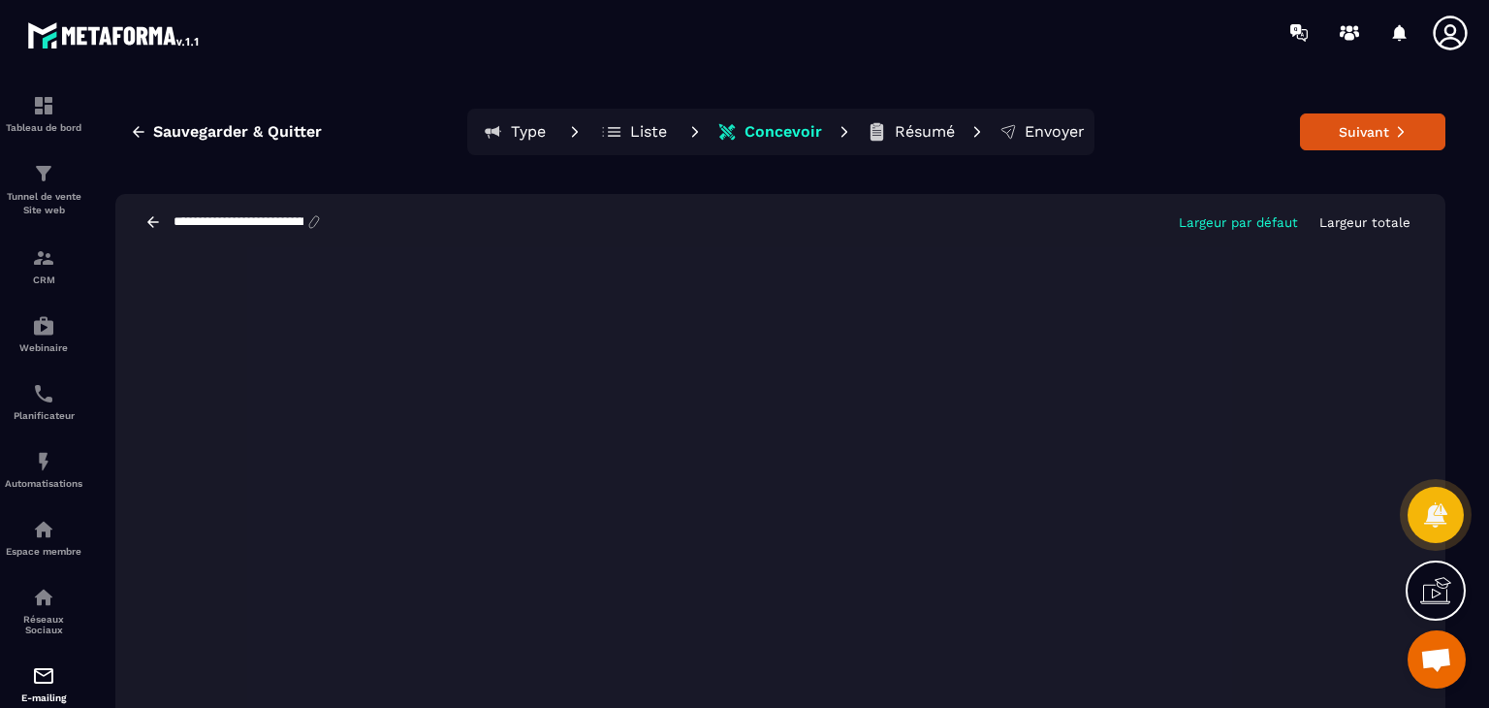
click at [927, 123] on p "Résumé" at bounding box center [925, 131] width 60 height 19
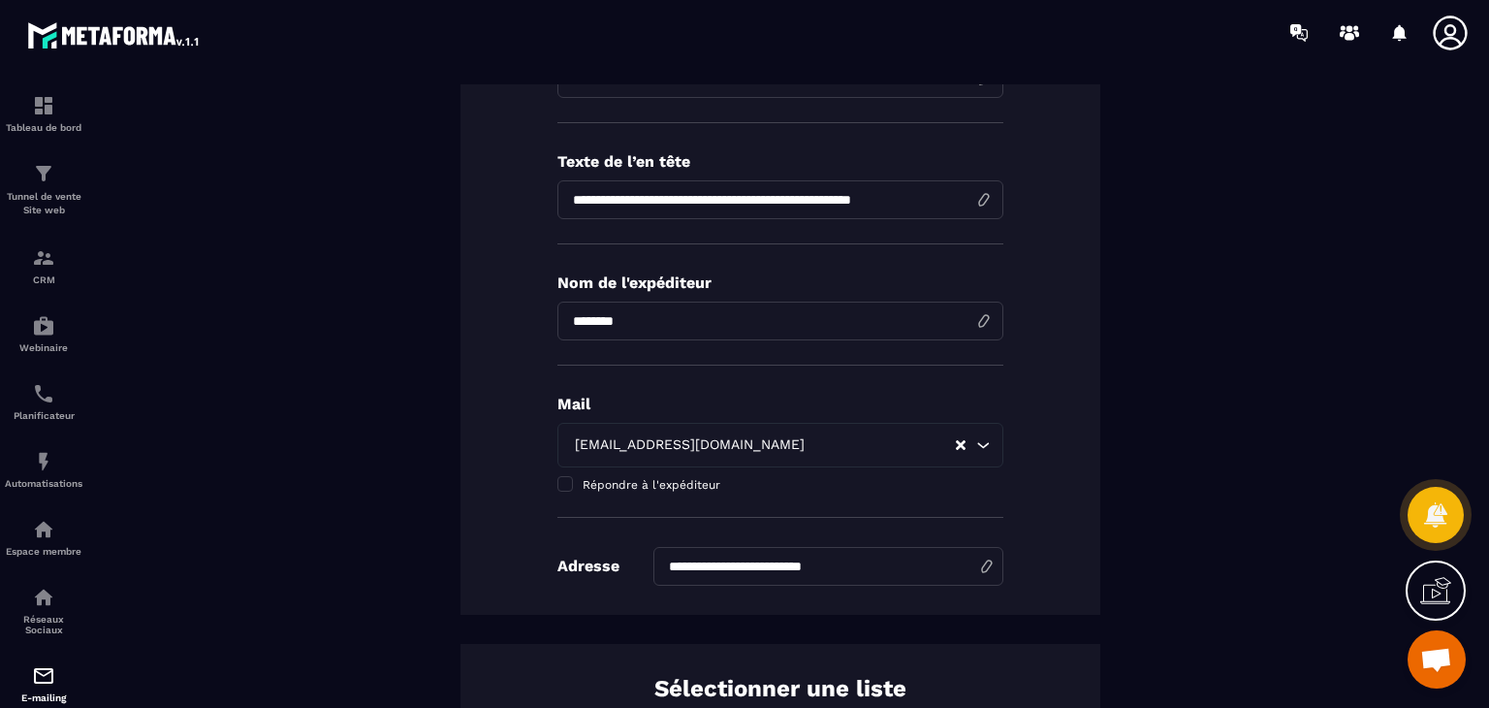
scroll to position [268, 0]
click at [975, 451] on icon "Search for option" at bounding box center [982, 444] width 19 height 19
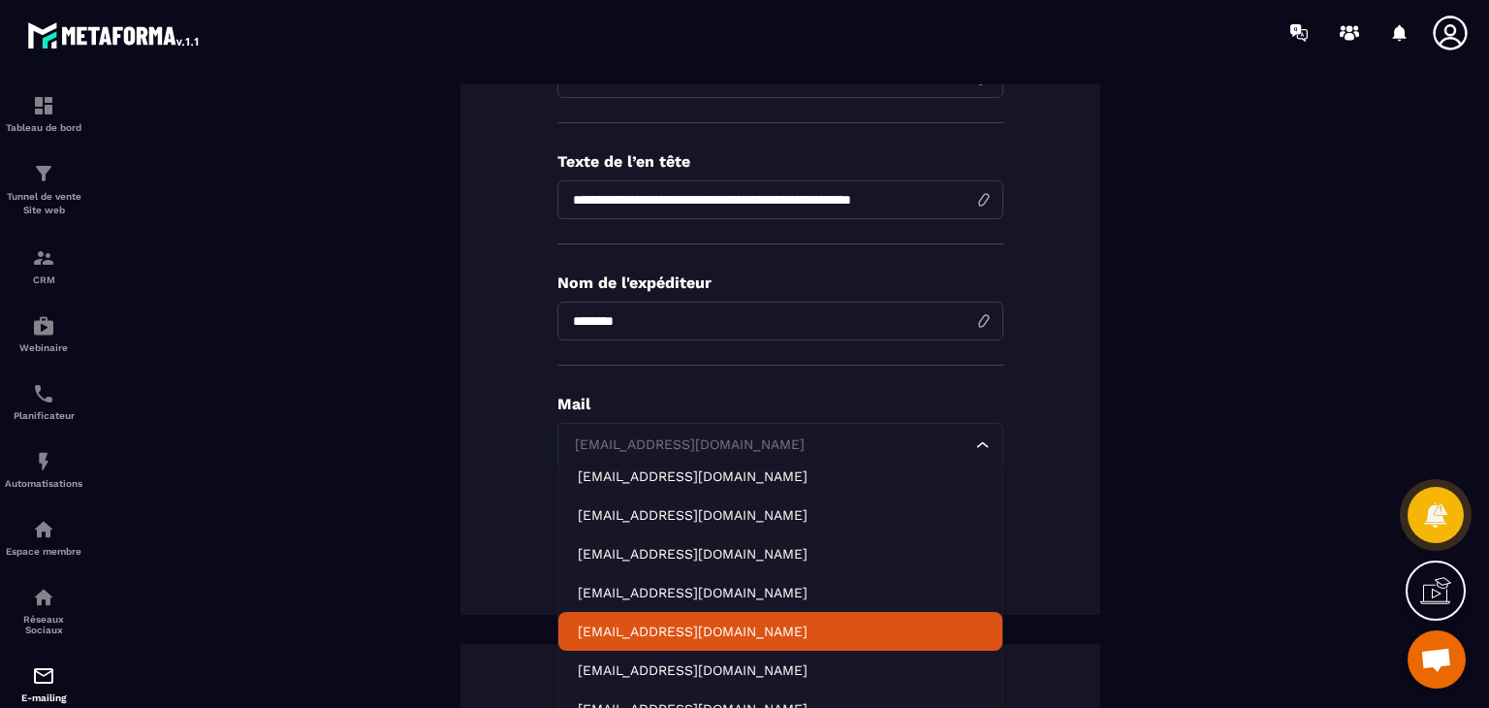
scroll to position [394, 0]
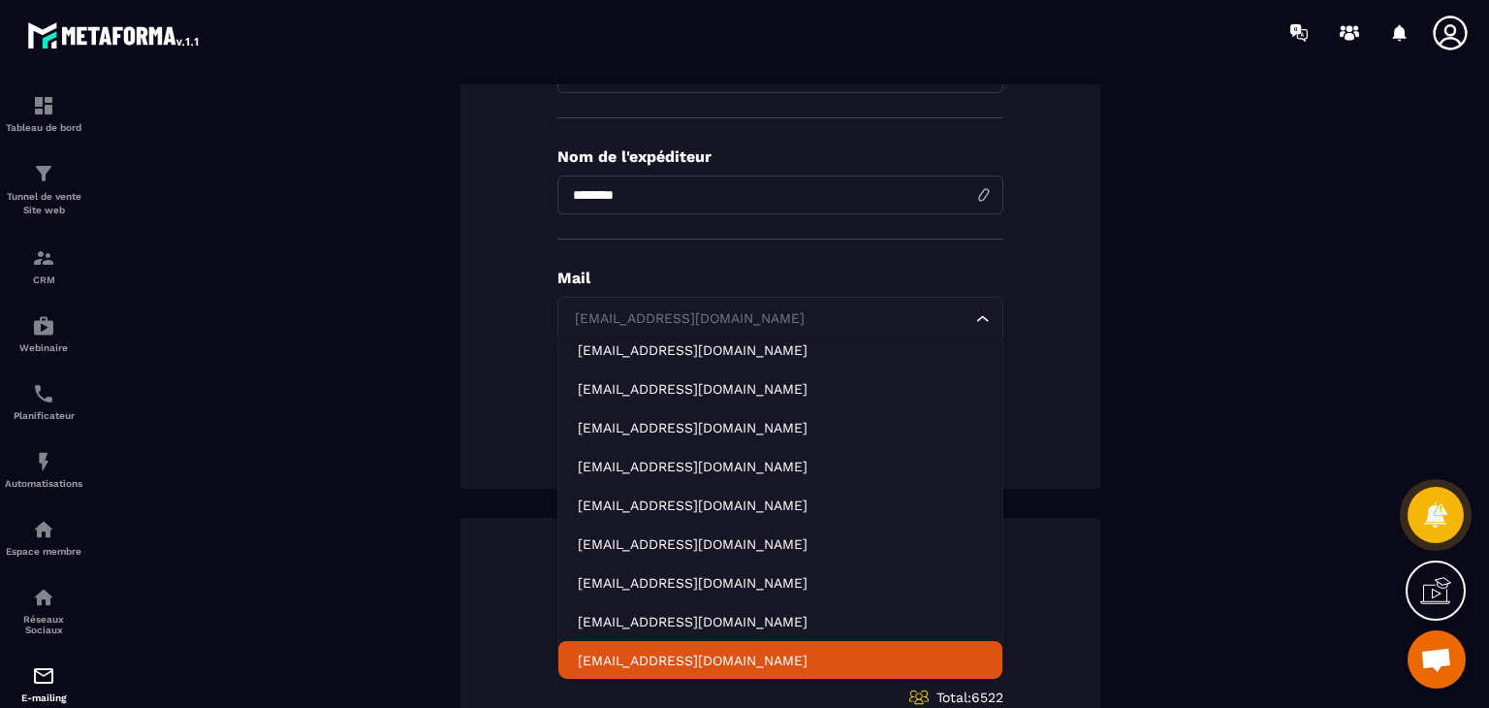
click at [755, 657] on p "[EMAIL_ADDRESS][DOMAIN_NAME]" at bounding box center [780, 659] width 405 height 19
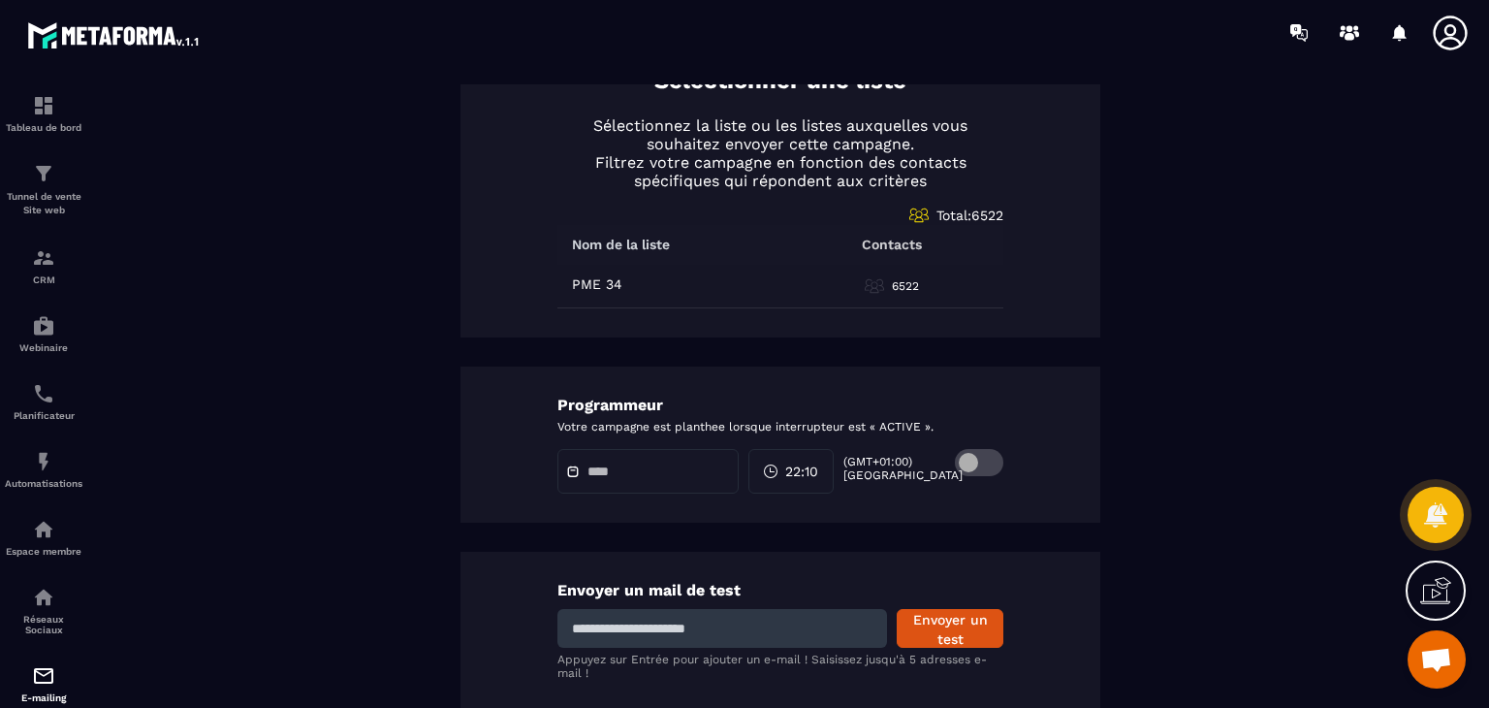
scroll to position [931, 0]
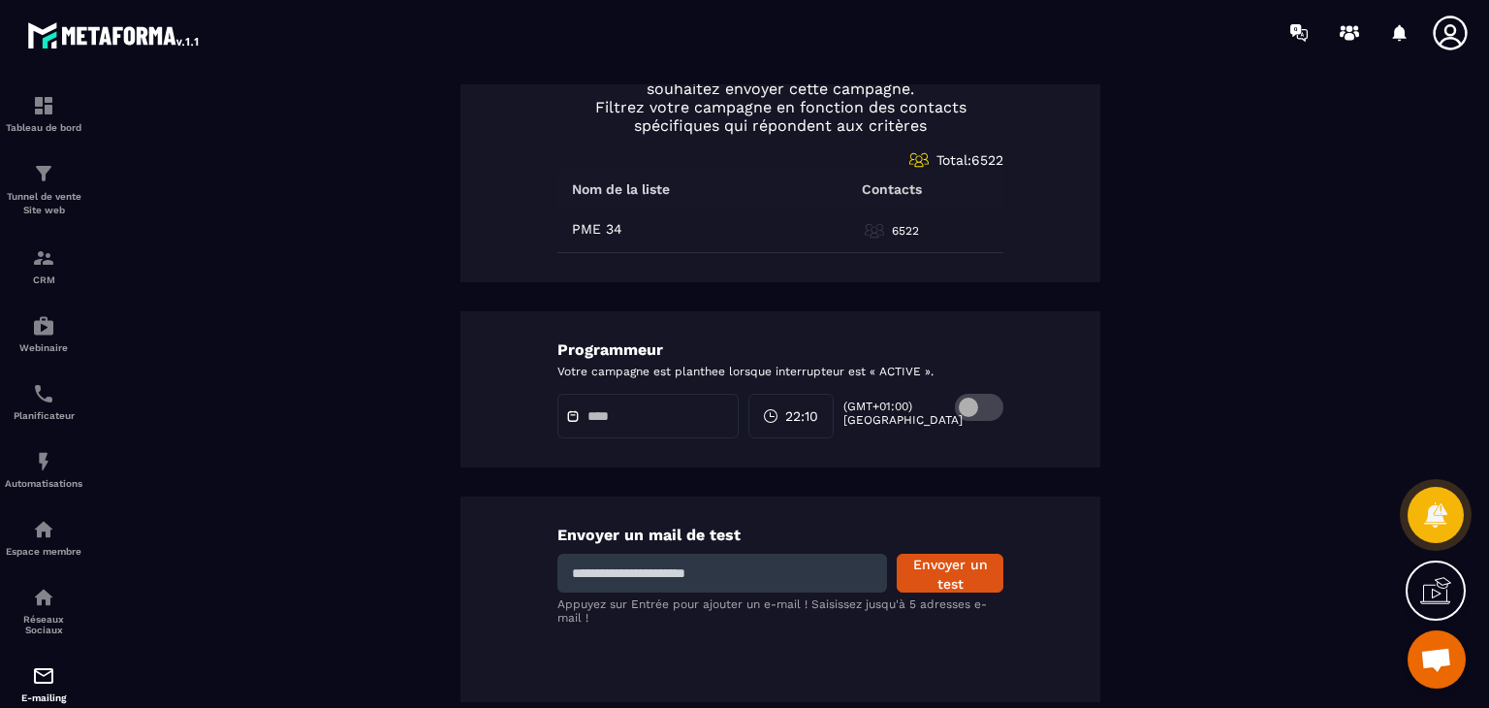
click at [697, 566] on input at bounding box center [722, 573] width 330 height 39
type input "**********"
click at [947, 577] on button "Envoyer un test" at bounding box center [950, 573] width 107 height 39
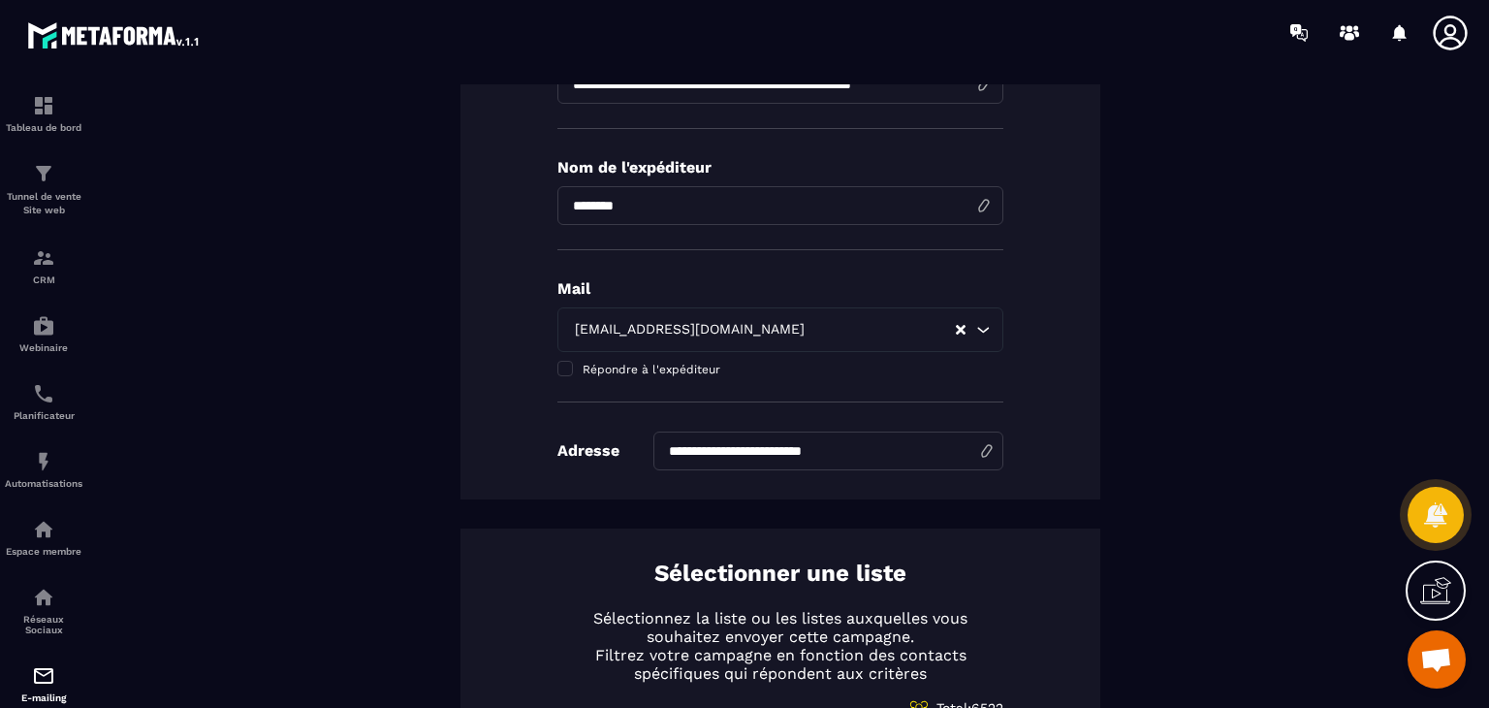
scroll to position [0, 0]
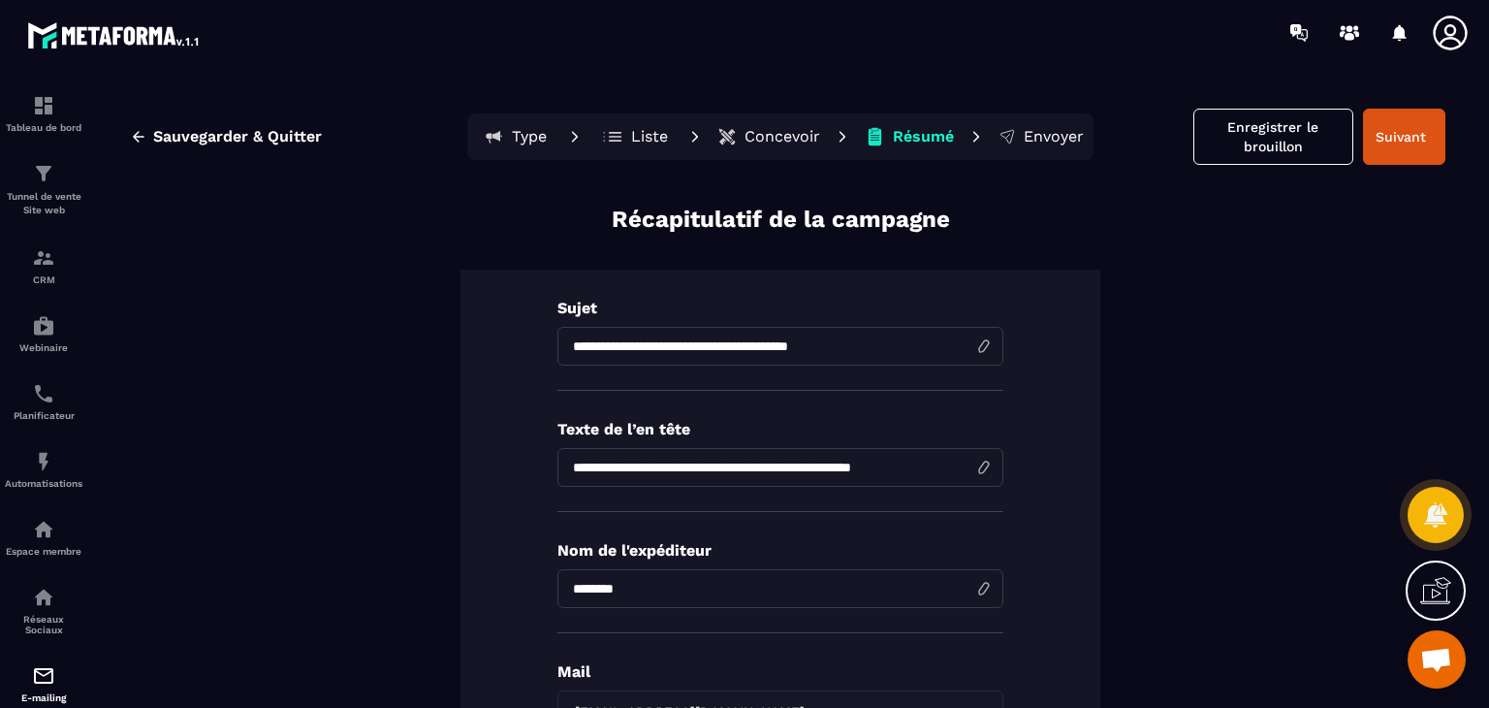
click at [779, 140] on p "Concevoir" at bounding box center [783, 136] width 76 height 19
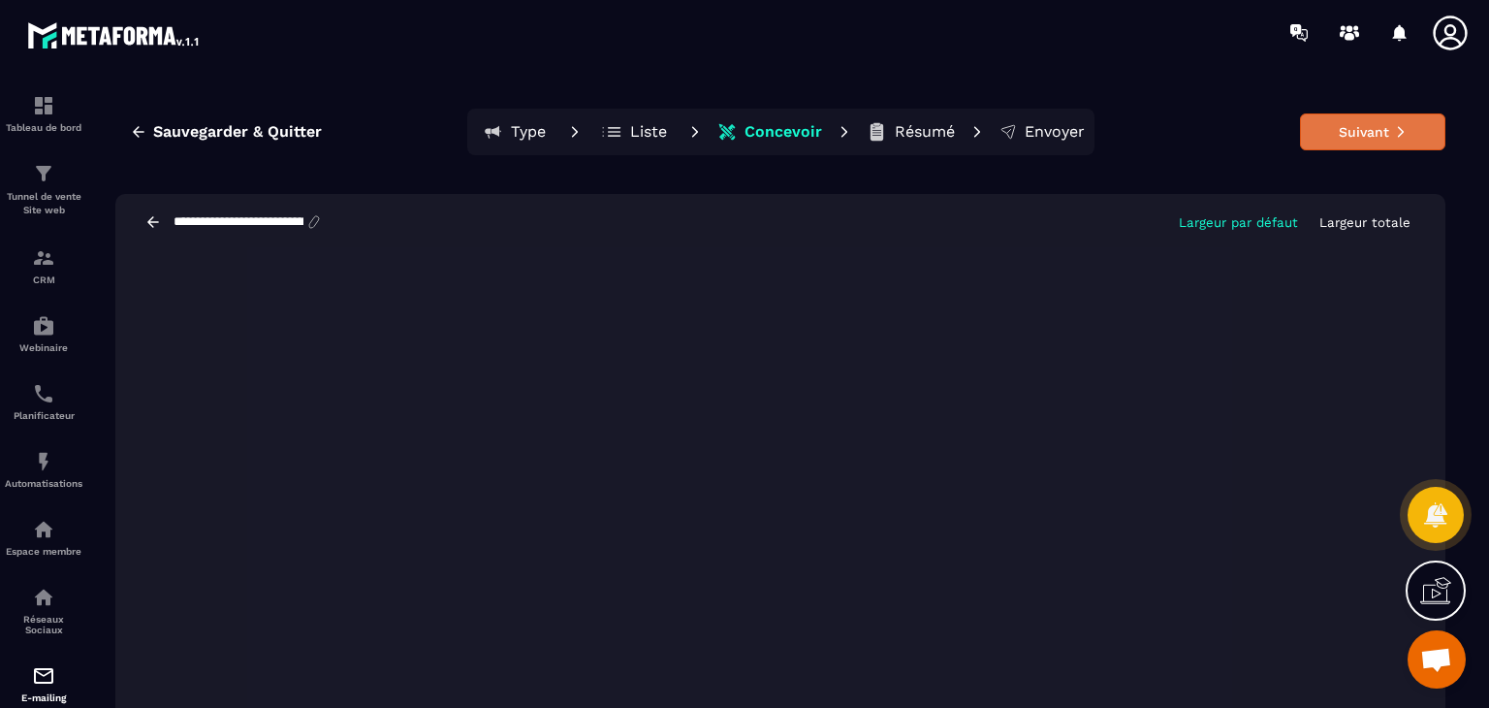
click at [1361, 129] on button "Suivant" at bounding box center [1372, 131] width 145 height 37
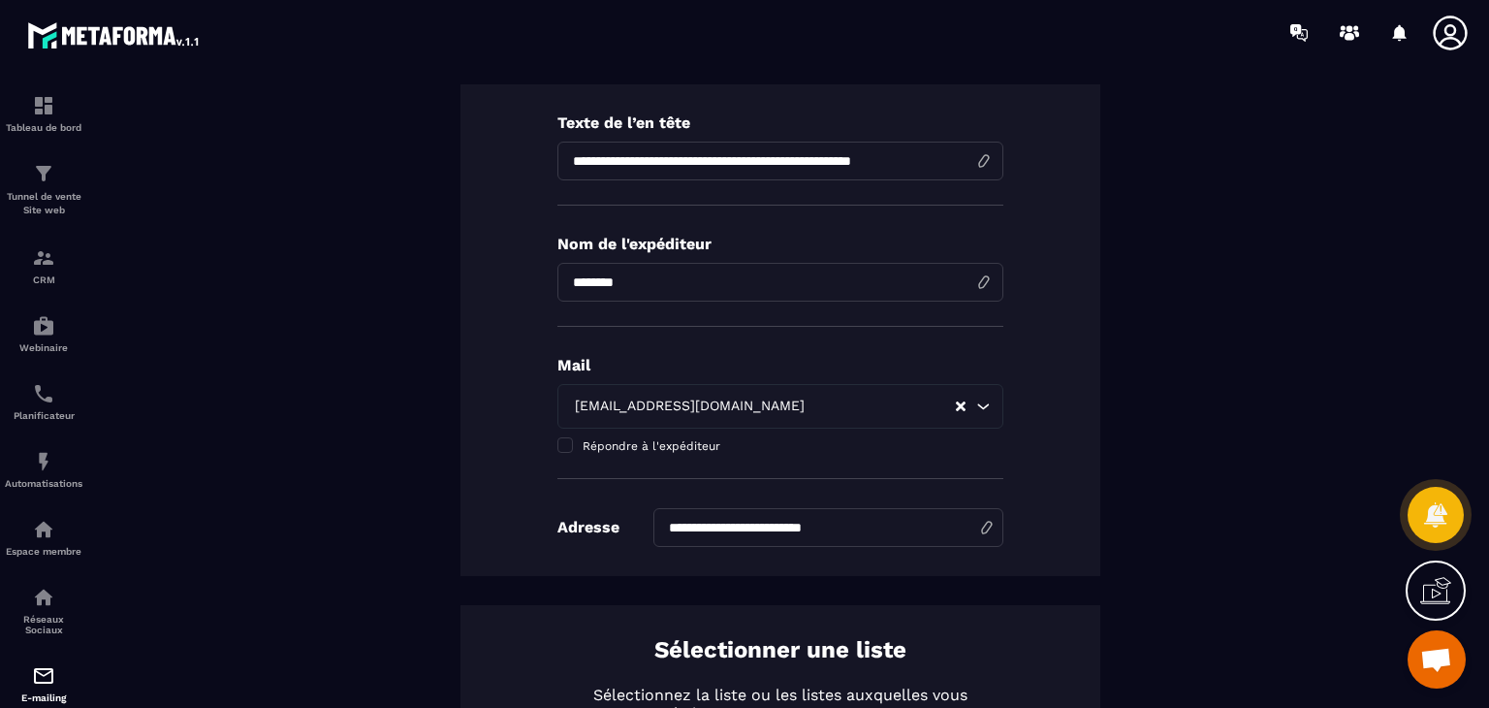
scroll to position [275, 0]
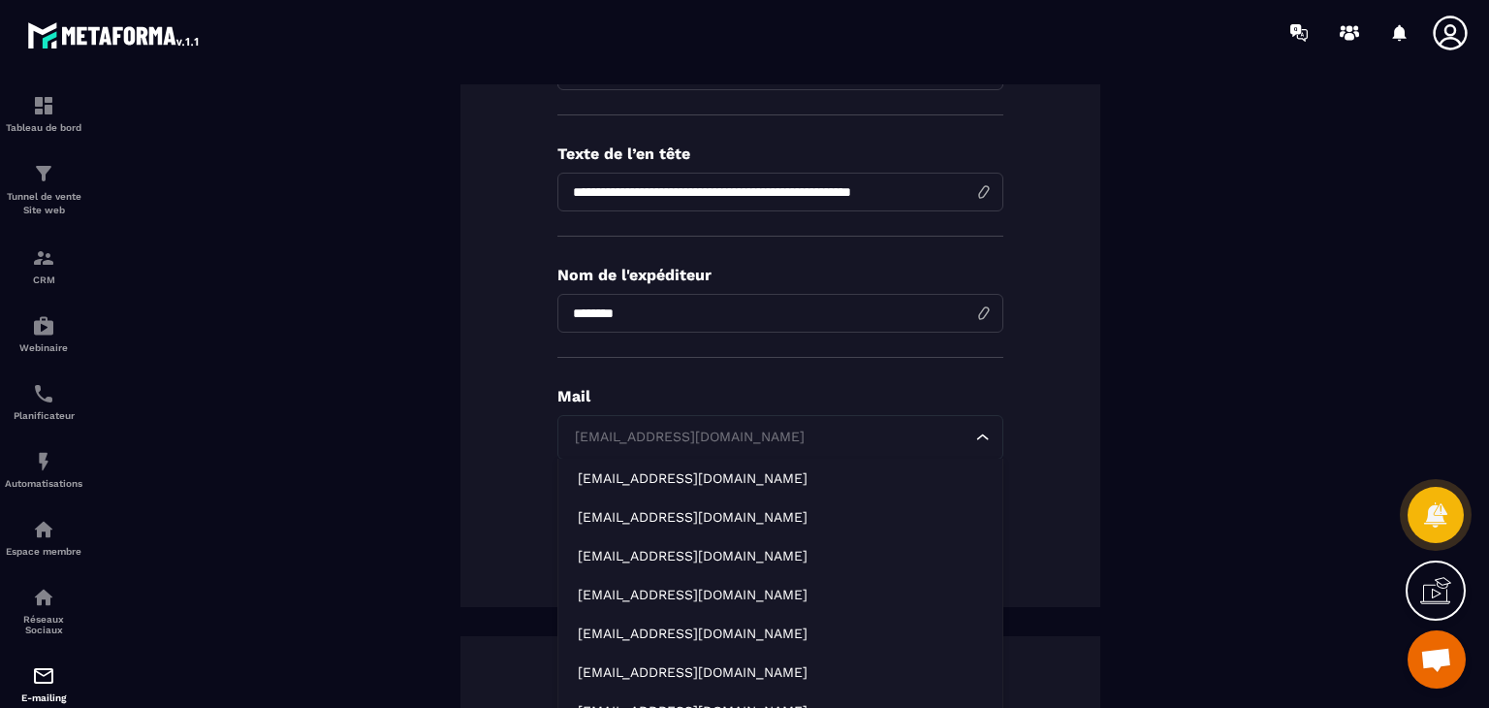
click at [982, 431] on icon "Search for option" at bounding box center [982, 437] width 19 height 19
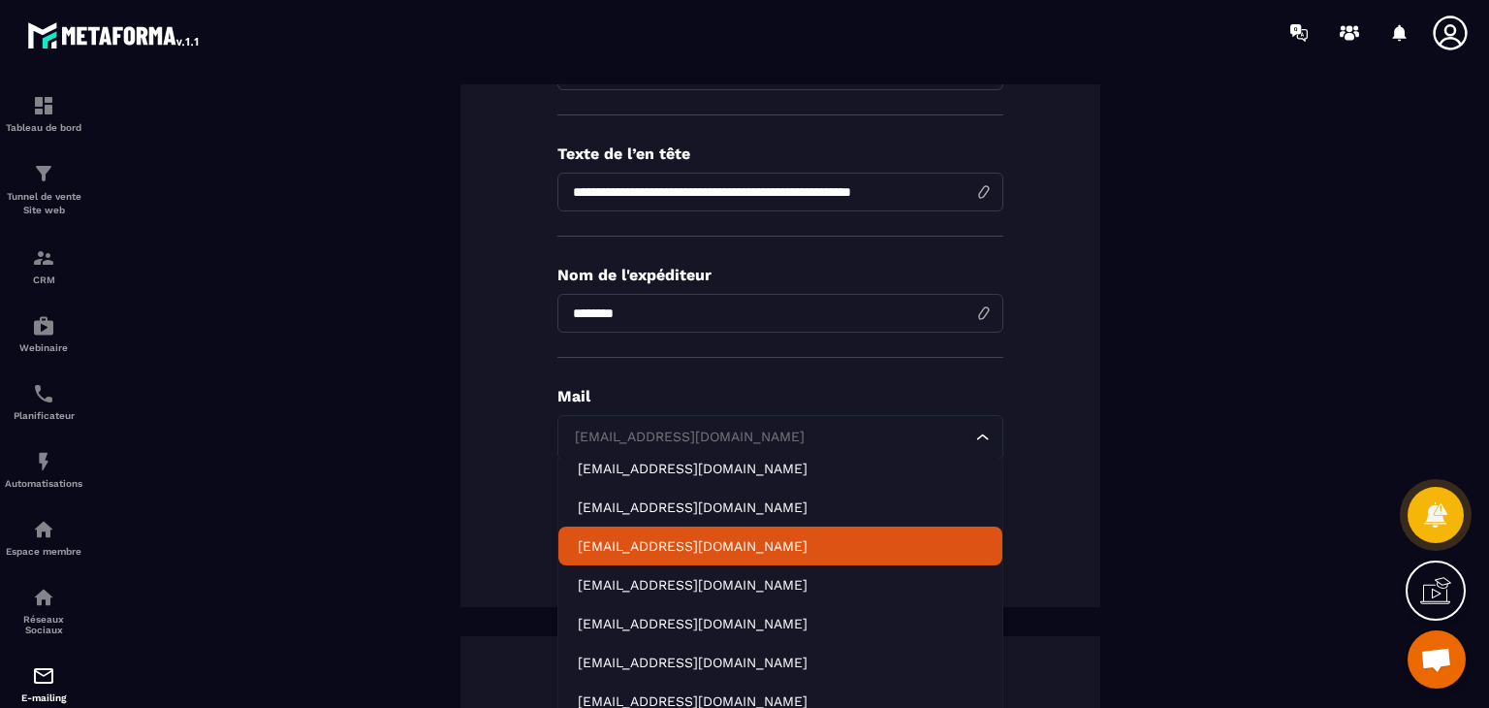
scroll to position [578, 0]
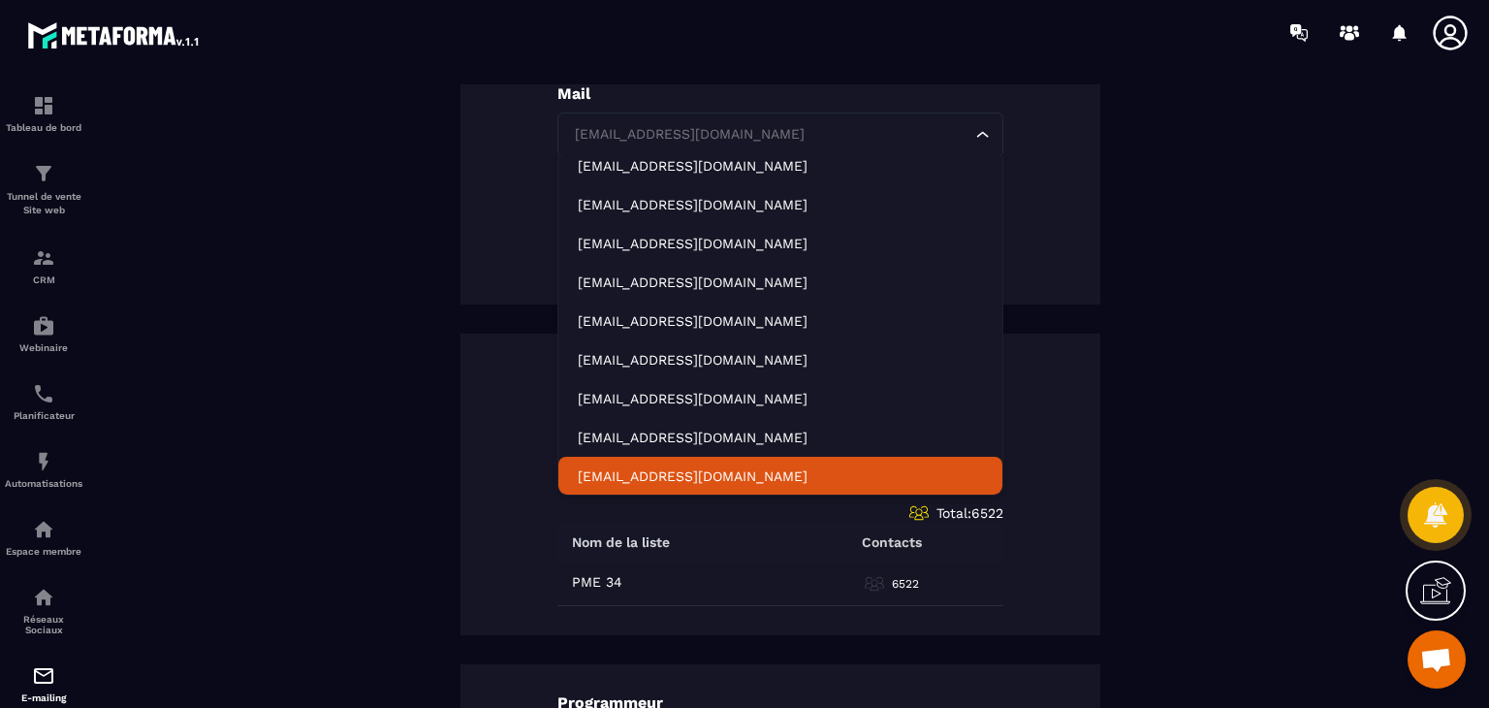
click at [710, 473] on p "[EMAIL_ADDRESS][DOMAIN_NAME]" at bounding box center [780, 475] width 405 height 19
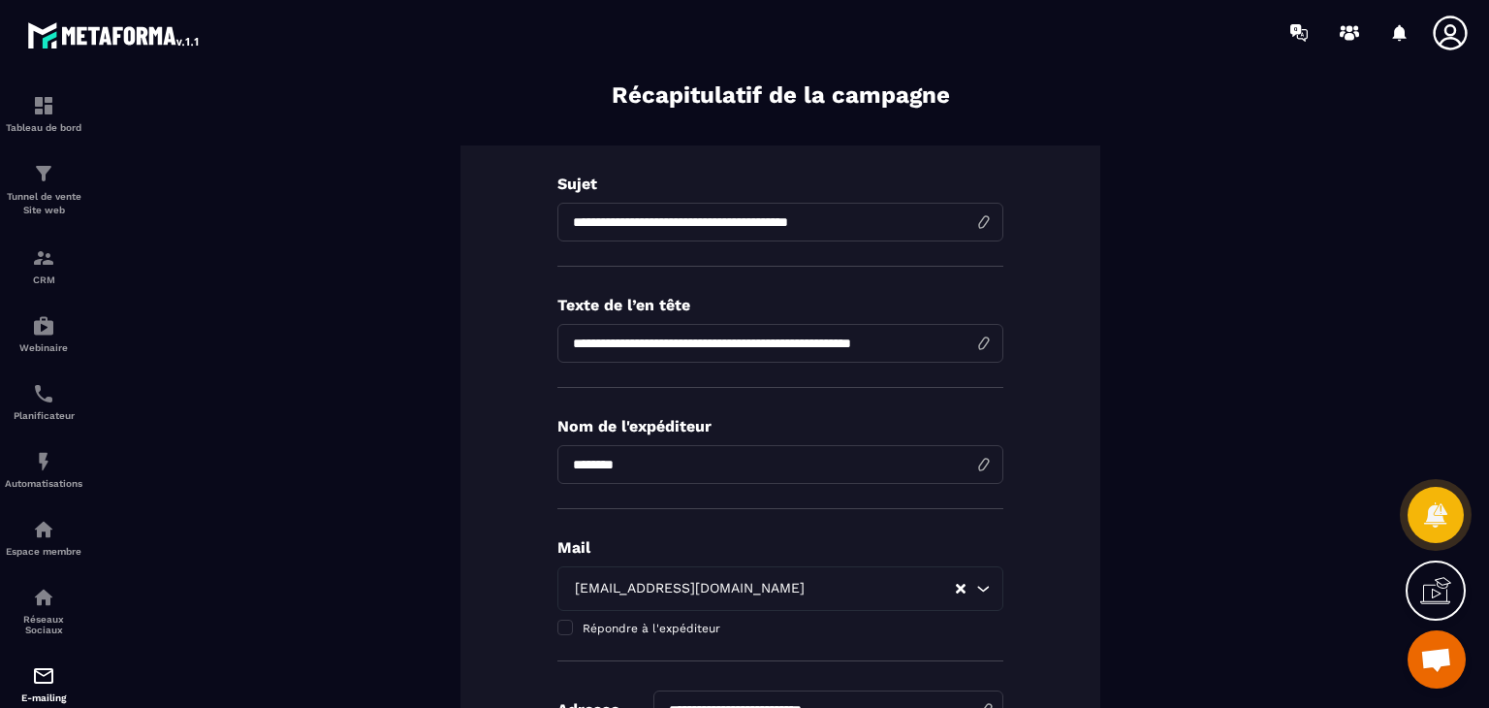
scroll to position [0, 0]
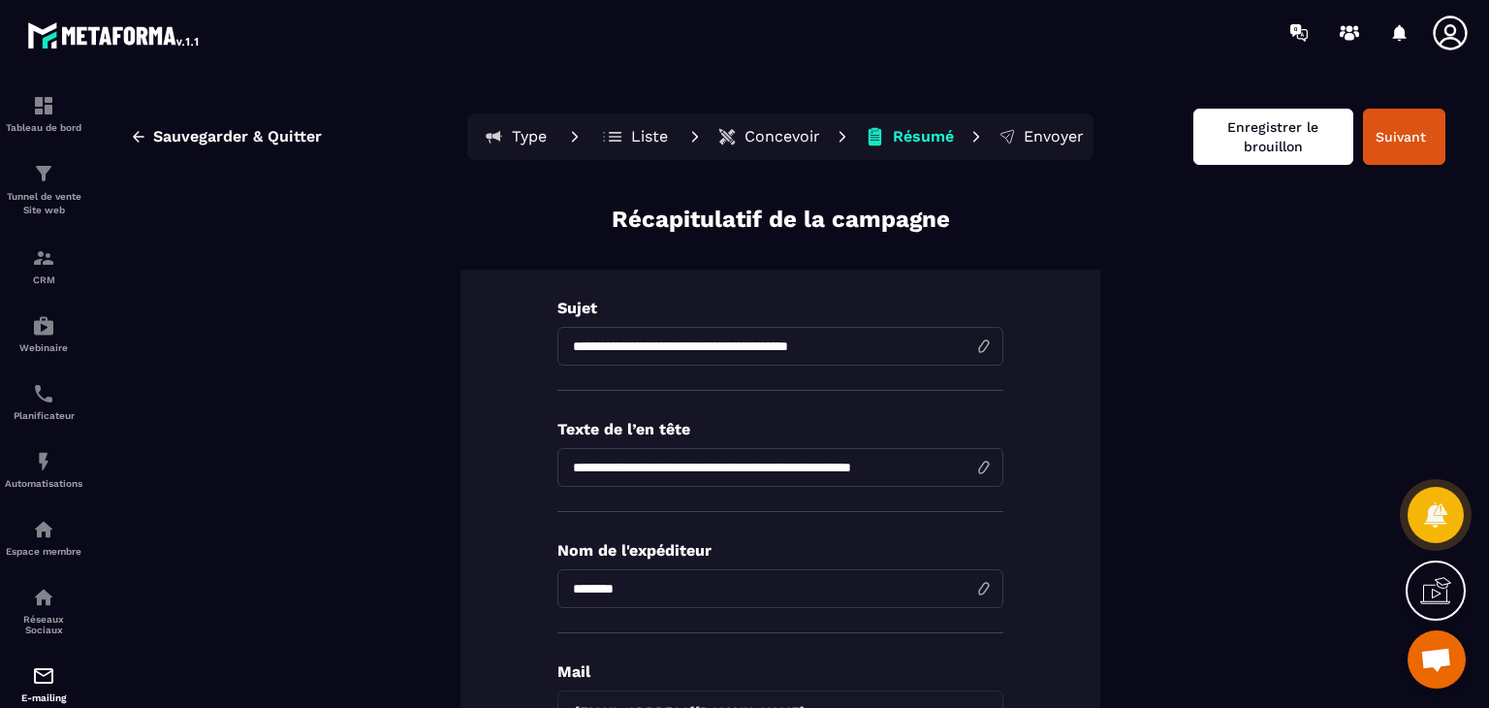
click at [1254, 141] on button "Enregistrer le brouillon" at bounding box center [1273, 137] width 160 height 56
click at [779, 138] on p "Concevoir" at bounding box center [783, 136] width 76 height 19
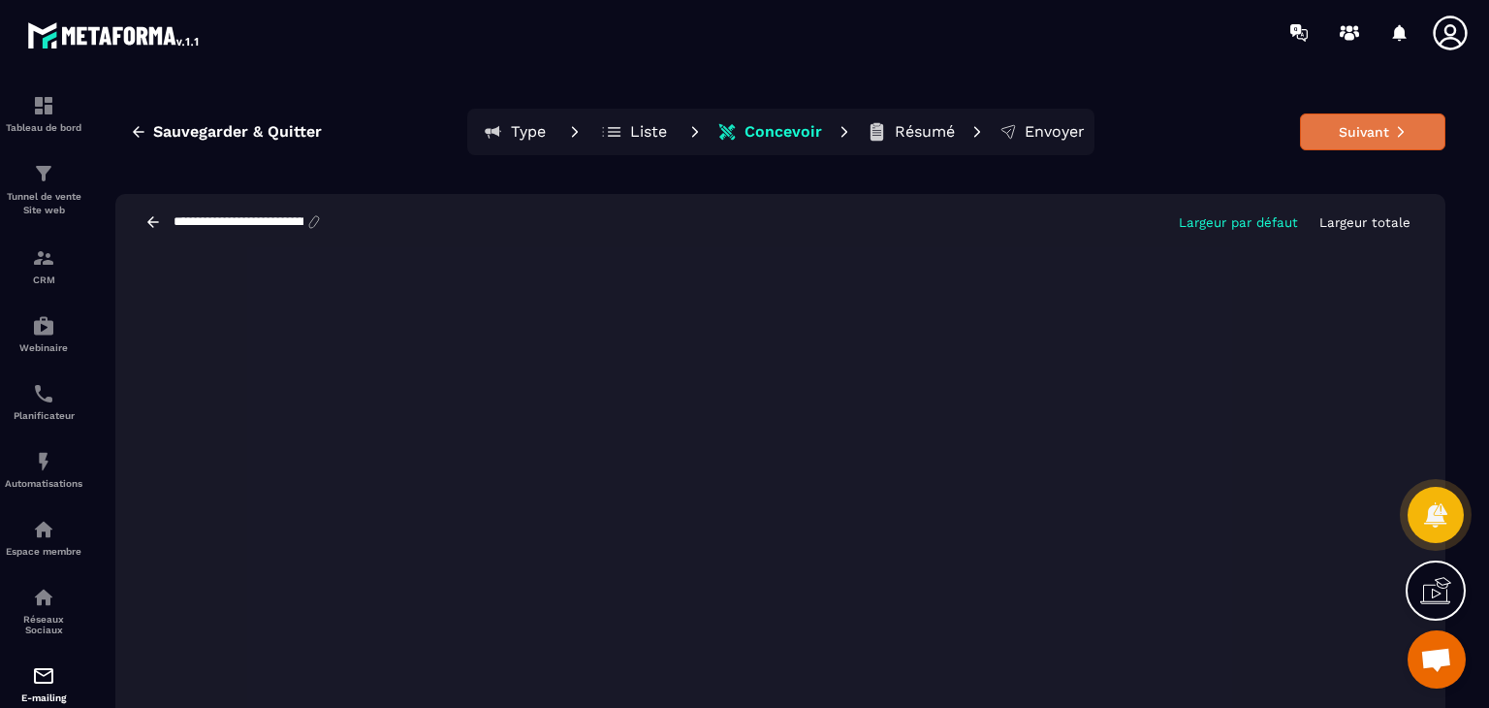
click at [1377, 133] on button "Suivant" at bounding box center [1372, 131] width 145 height 37
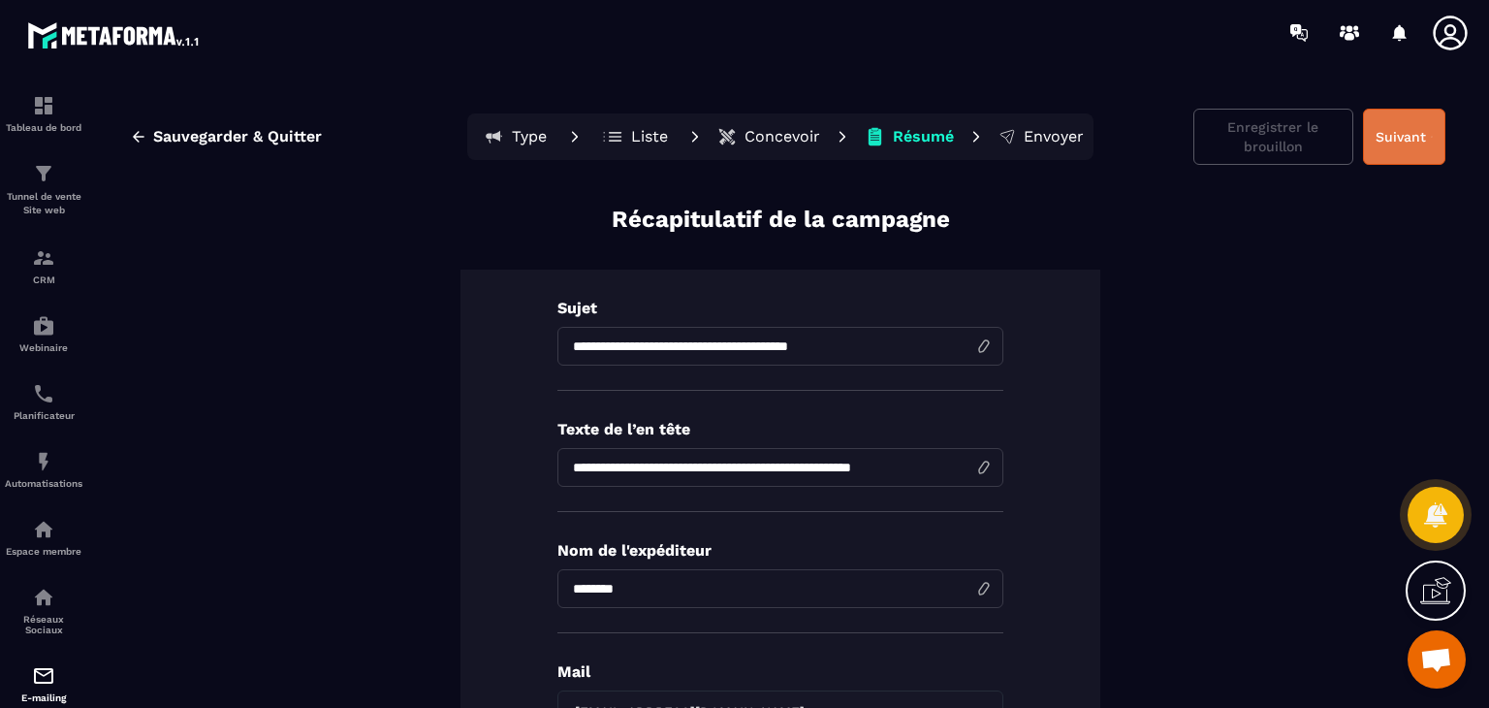
click at [1388, 131] on button "Suivant" at bounding box center [1404, 137] width 82 height 56
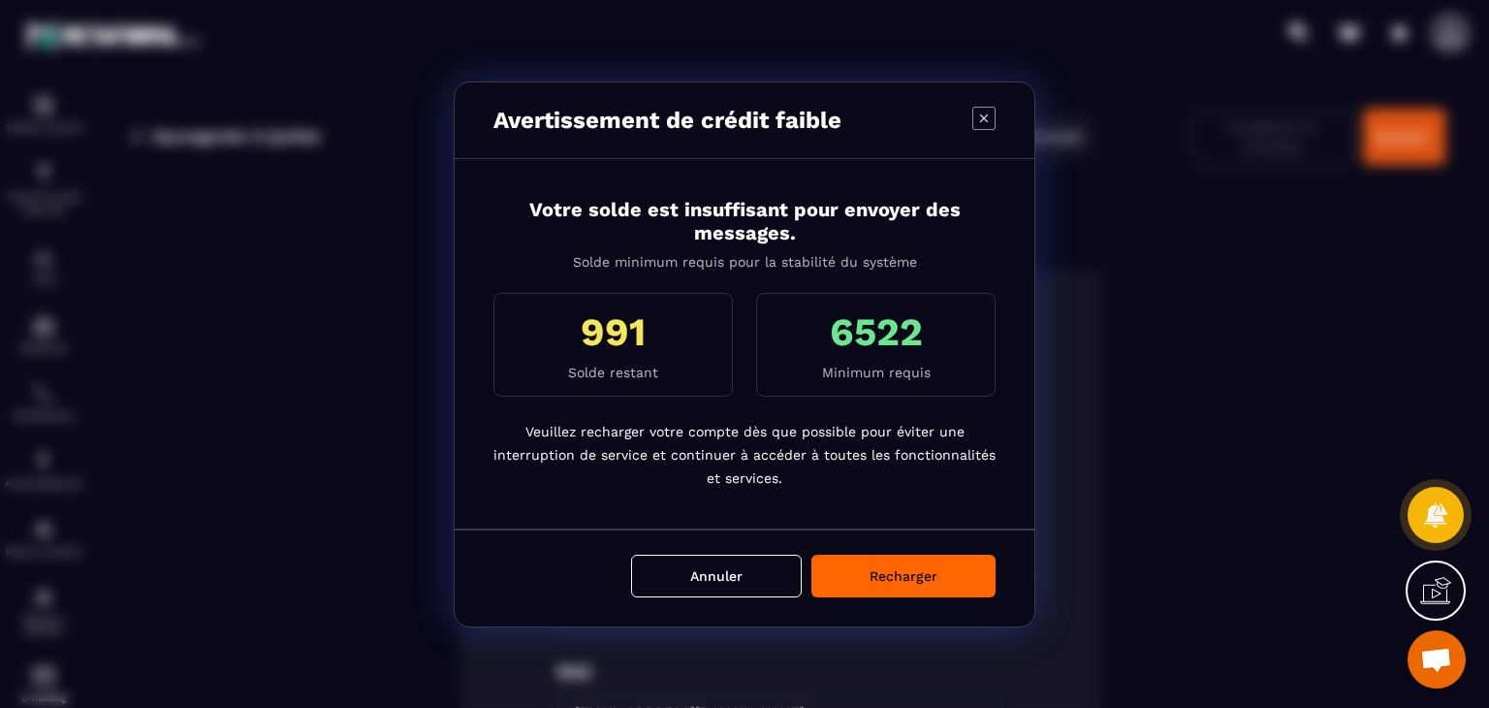
click at [880, 577] on button "Recharger" at bounding box center [903, 576] width 184 height 43
